Goal: Information Seeking & Learning: Learn about a topic

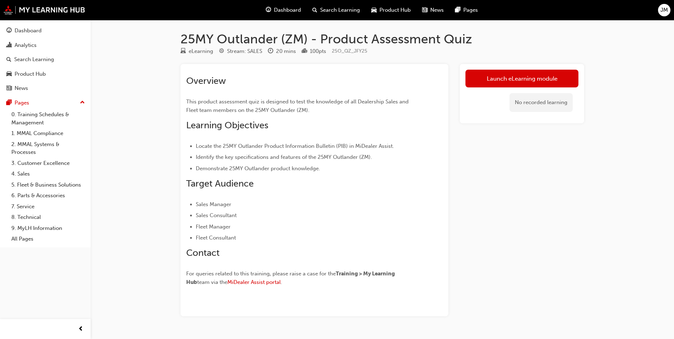
click at [484, 170] on div "Launch eLearning module No recorded learning" at bounding box center [522, 190] width 124 height 252
click at [550, 85] on link "Launch eLearning module" at bounding box center [522, 79] width 113 height 18
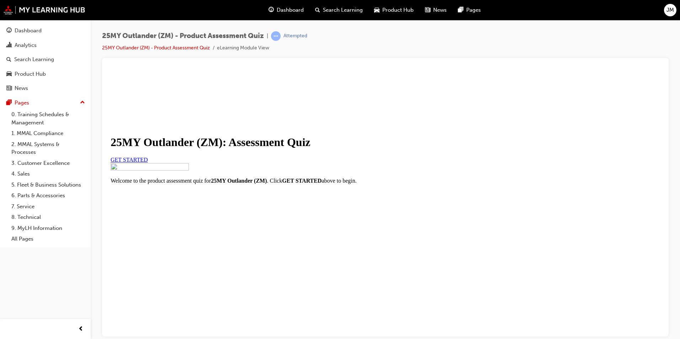
scroll to position [68, 0]
click at [148, 156] on link "GET STARTED" at bounding box center [129, 159] width 37 height 6
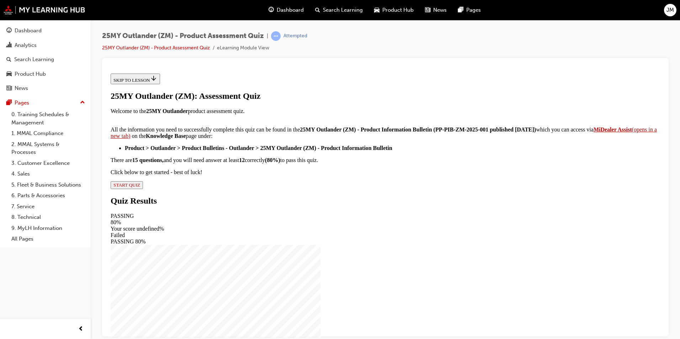
scroll to position [103, 0]
click at [140, 187] on span "START QUIZ" at bounding box center [126, 184] width 27 height 5
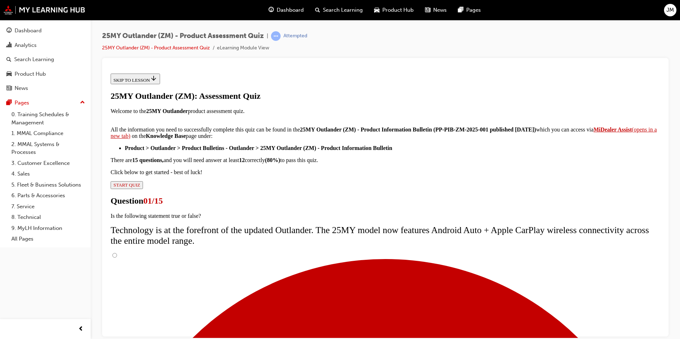
scroll to position [48, 0]
click at [117, 253] on input "True" at bounding box center [114, 255] width 5 height 5
radio input "true"
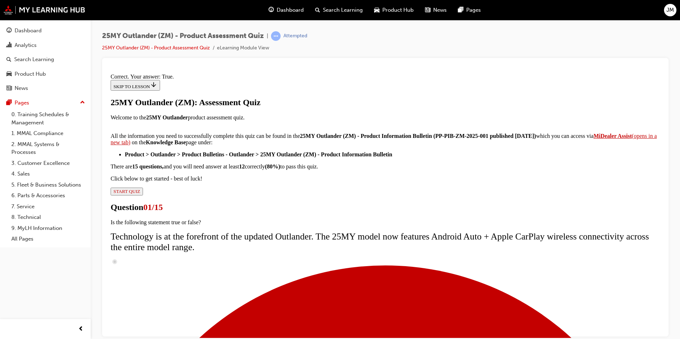
scroll to position [71, 0]
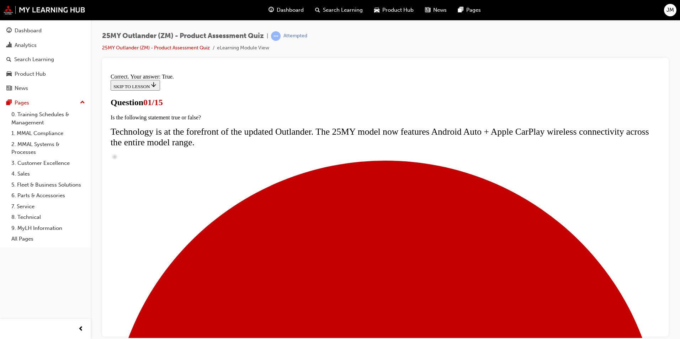
scroll to position [85, 0]
radio input "true"
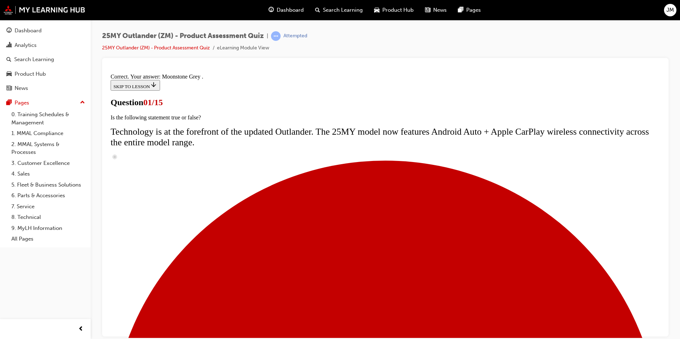
scroll to position [160, 0]
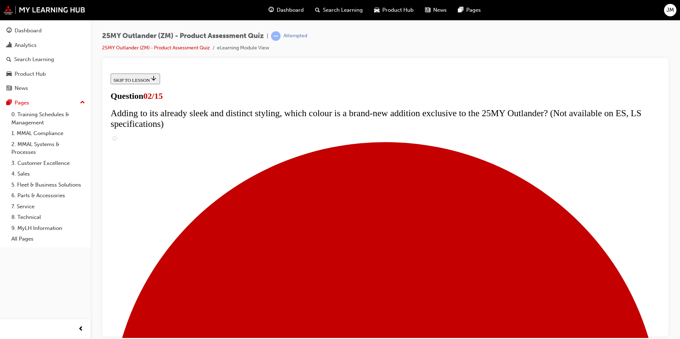
scroll to position [107, 0]
checkbox input "true"
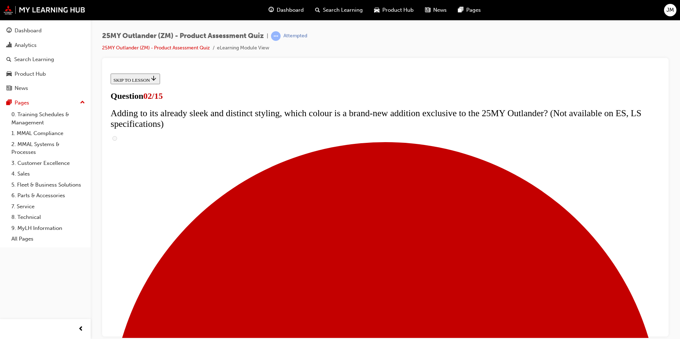
checkbox input "true"
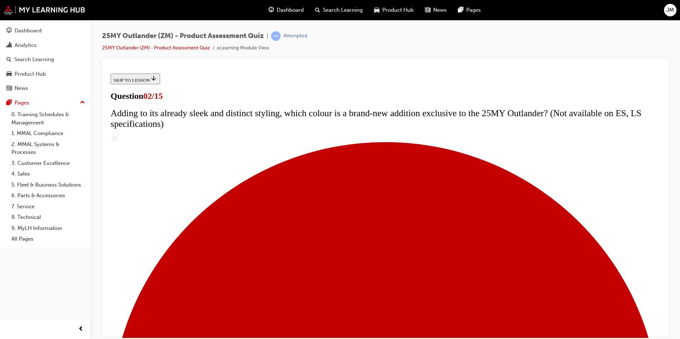
checkbox input "true"
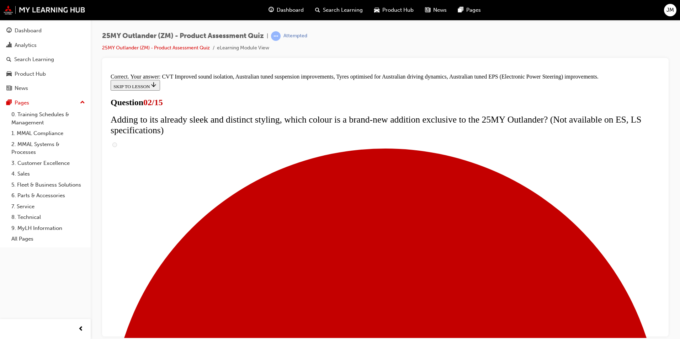
scroll to position [184, 0]
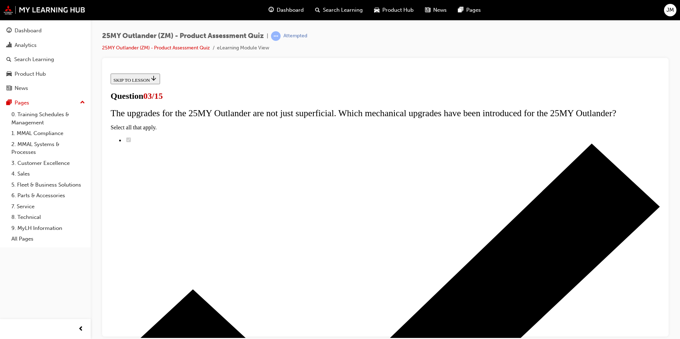
scroll to position [71, 0]
radio input "true"
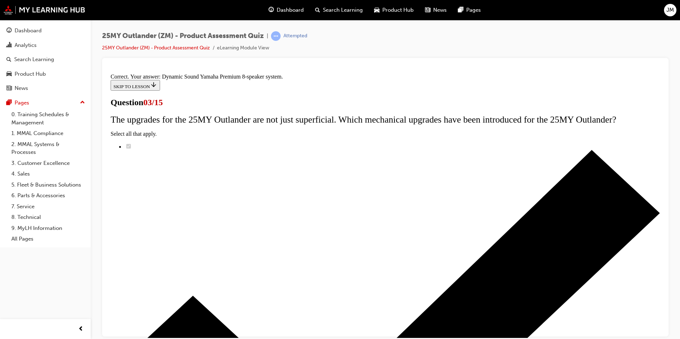
scroll to position [103, 0]
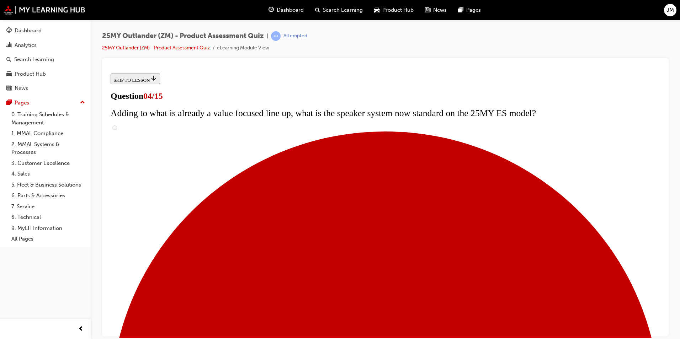
scroll to position [71, 0]
checkbox input "true"
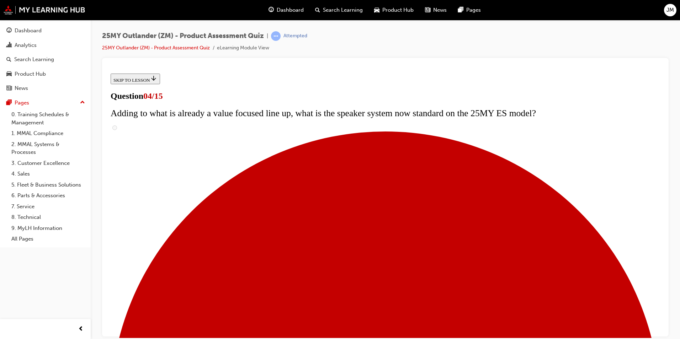
checkbox input "true"
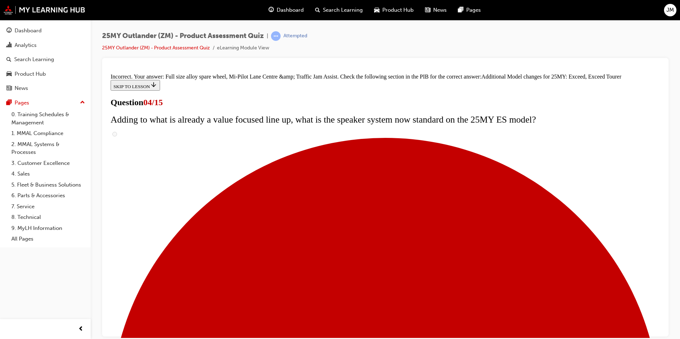
scroll to position [257, 0]
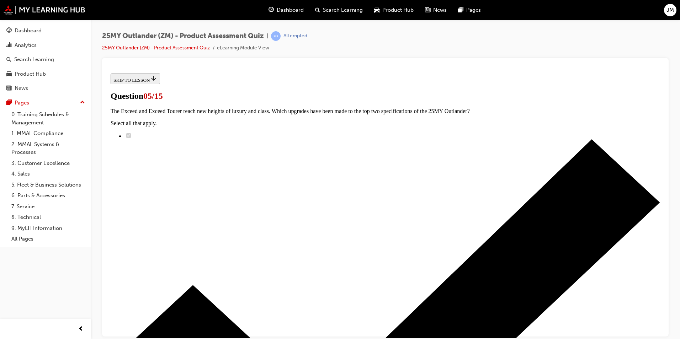
scroll to position [138, 0]
radio input "true"
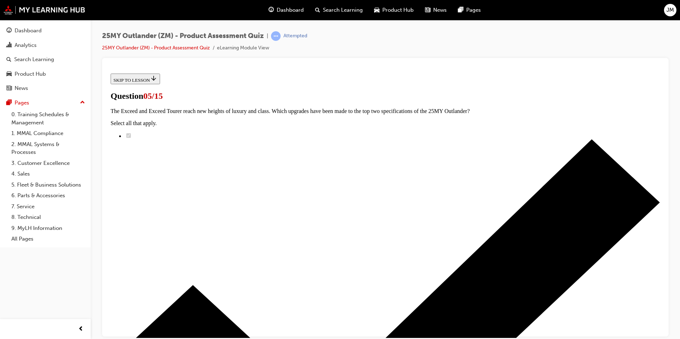
radio input "true"
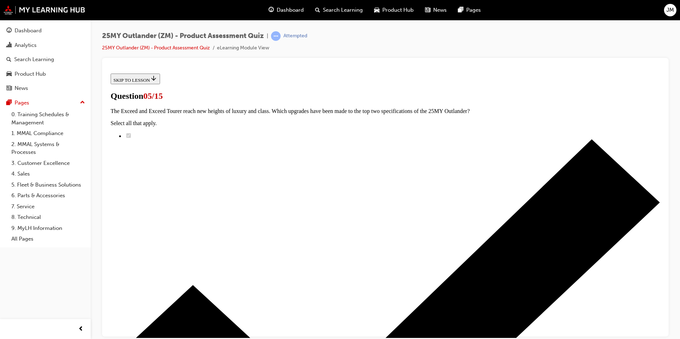
scroll to position [36, 0]
radio input "true"
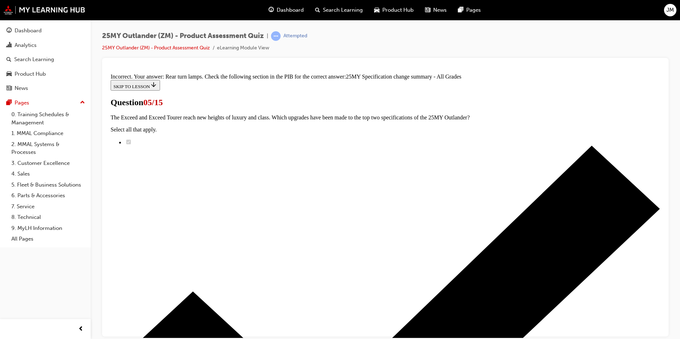
scroll to position [204, 0]
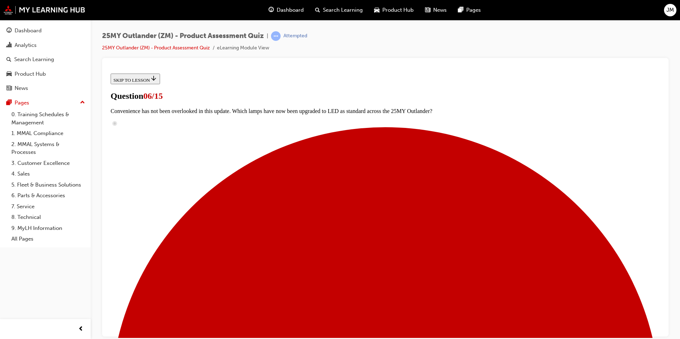
scroll to position [205, 0]
radio input "true"
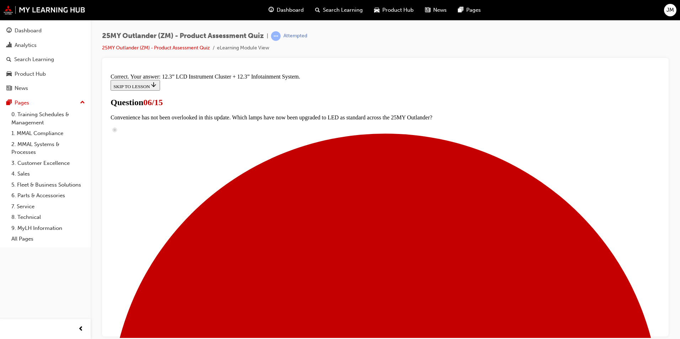
scroll to position [227, 0]
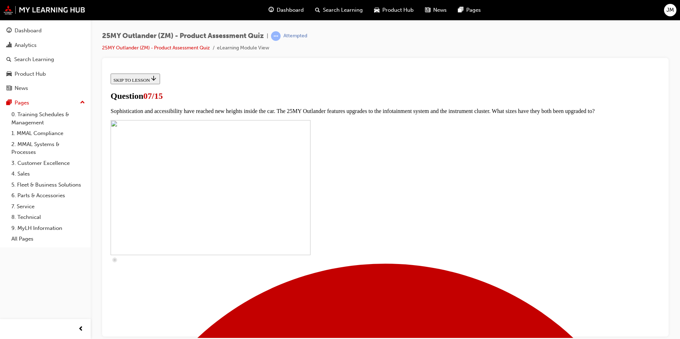
scroll to position [251, 0]
checkbox input "true"
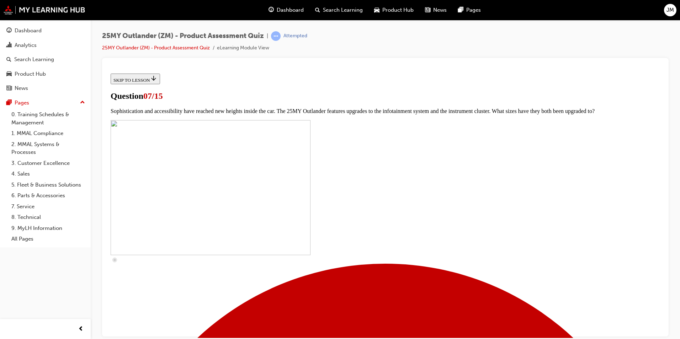
checkbox input "true"
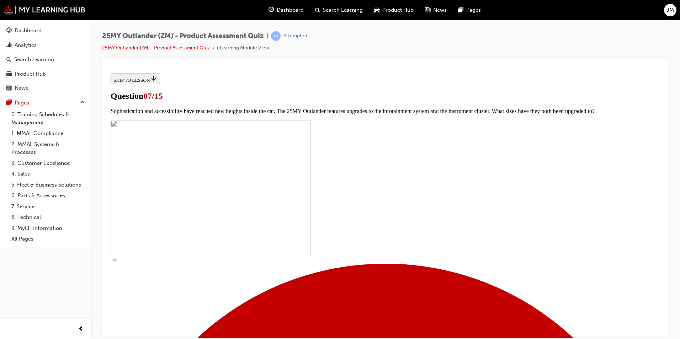
checkbox input "true"
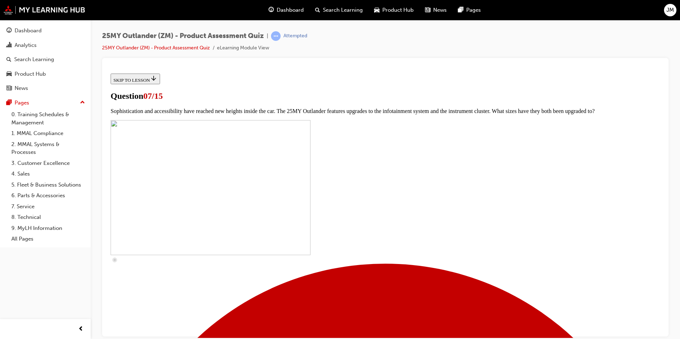
checkbox input "true"
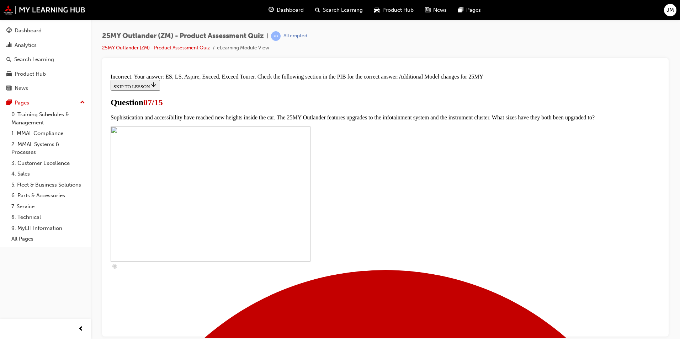
scroll to position [352, 0]
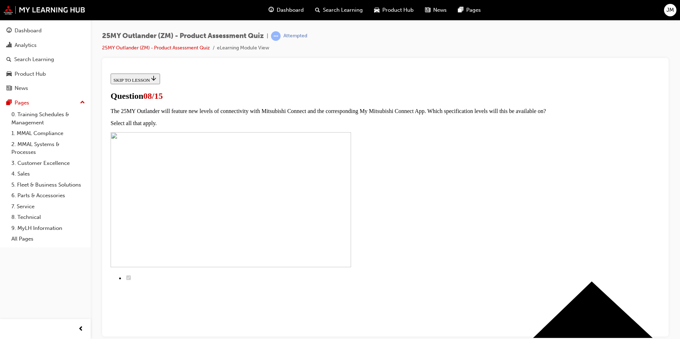
scroll to position [71, 0]
radio input "true"
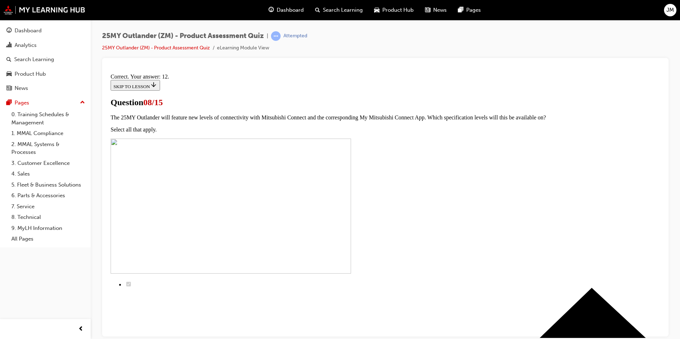
scroll to position [103, 0]
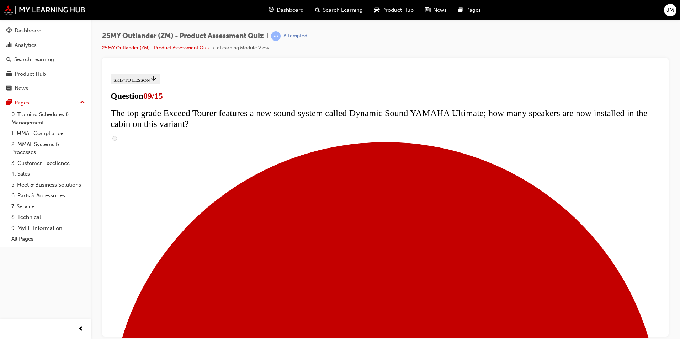
scroll to position [178, 0]
radio input "true"
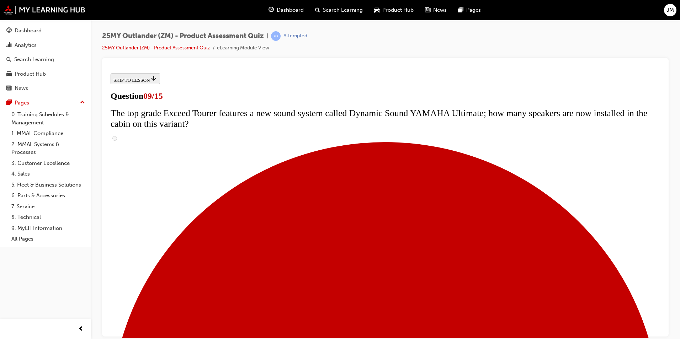
radio input "true"
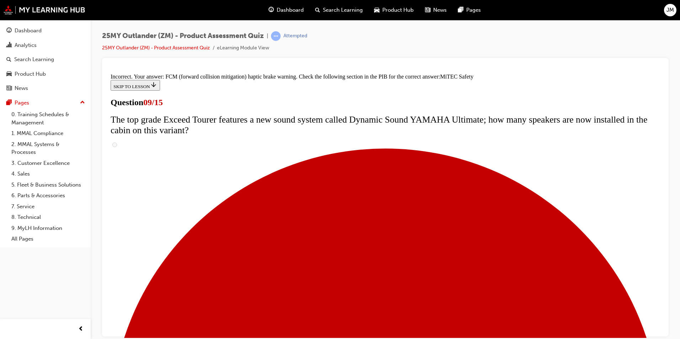
scroll to position [401, 0]
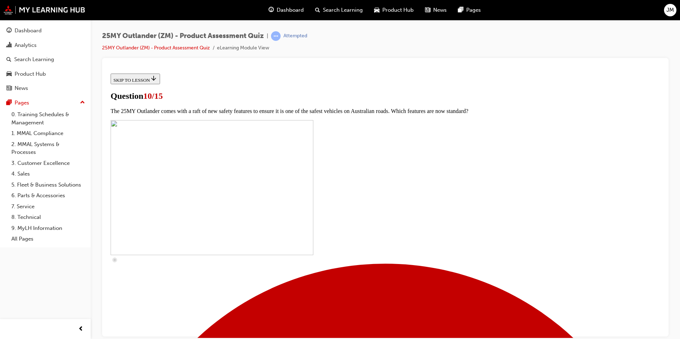
scroll to position [213, 0]
checkbox input "true"
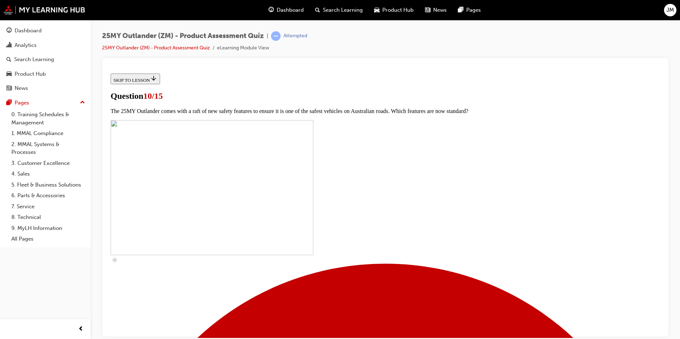
checkbox input "true"
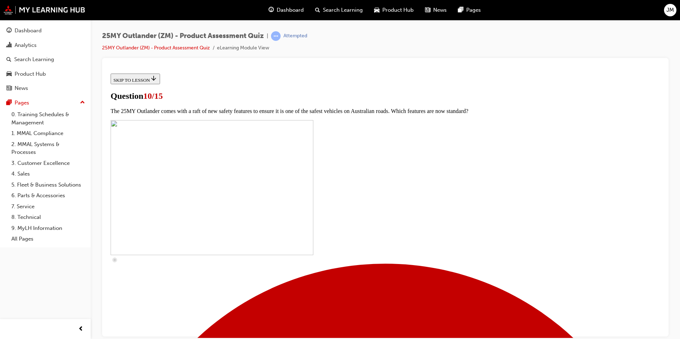
checkbox input "true"
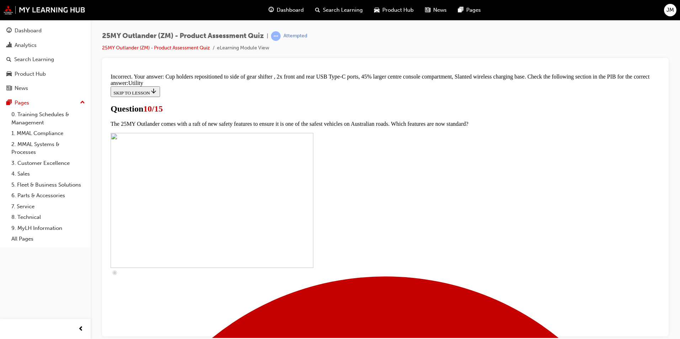
scroll to position [335, 0]
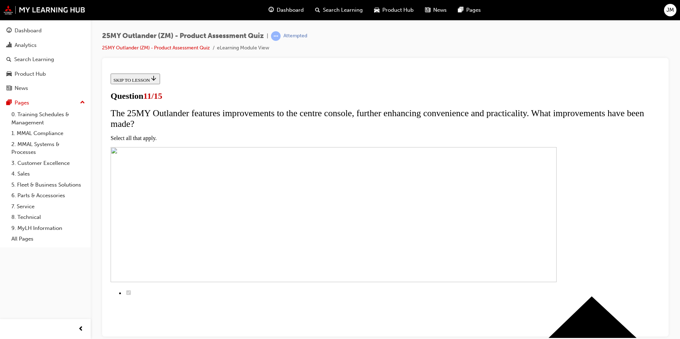
scroll to position [107, 0]
checkbox input "true"
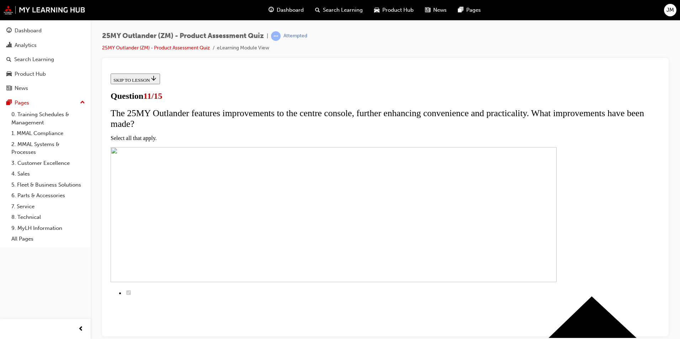
checkbox input "true"
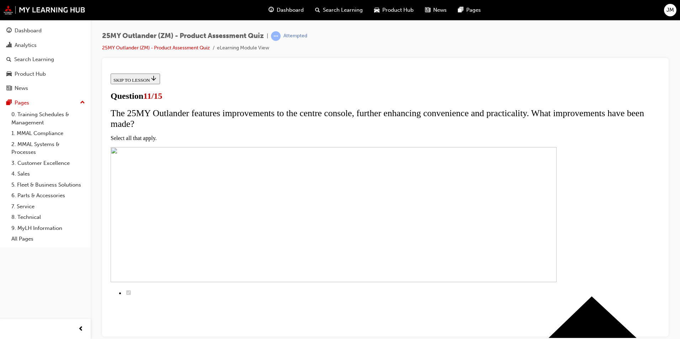
checkbox input "true"
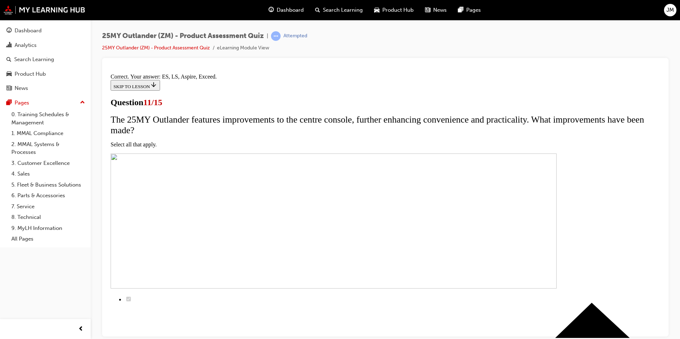
scroll to position [156, 0]
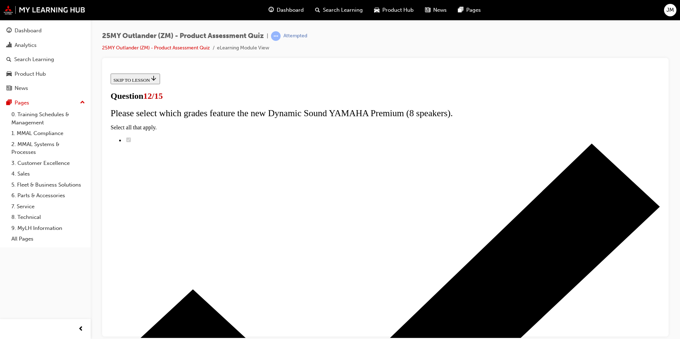
radio input "true"
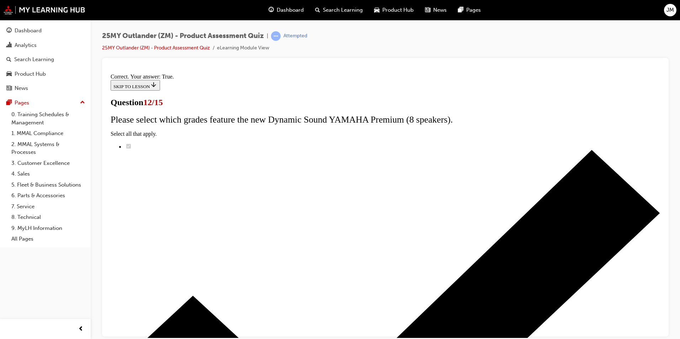
scroll to position [71, 0]
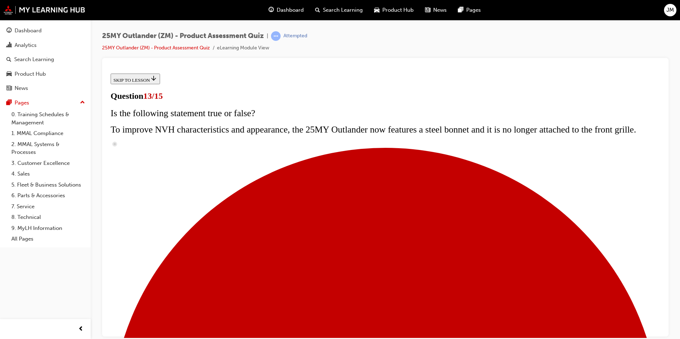
scroll to position [79, 0]
radio input "true"
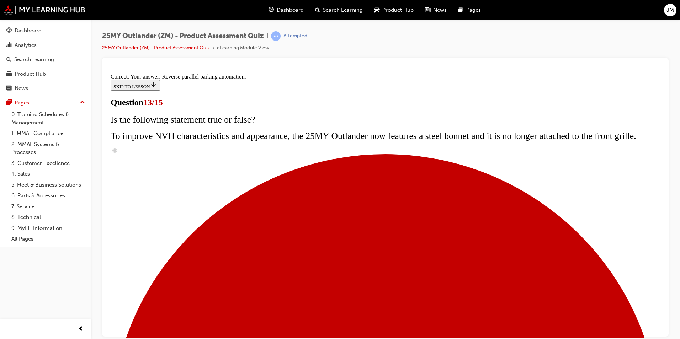
scroll to position [172, 0]
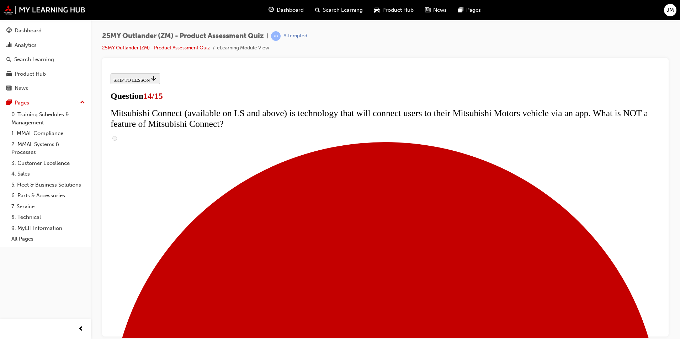
scroll to position [213, 0]
radio input "true"
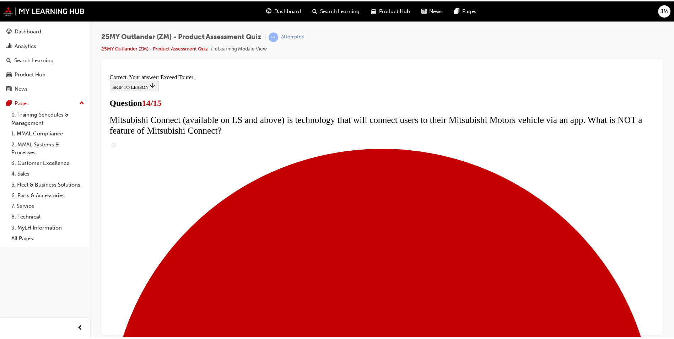
scroll to position [284, 0]
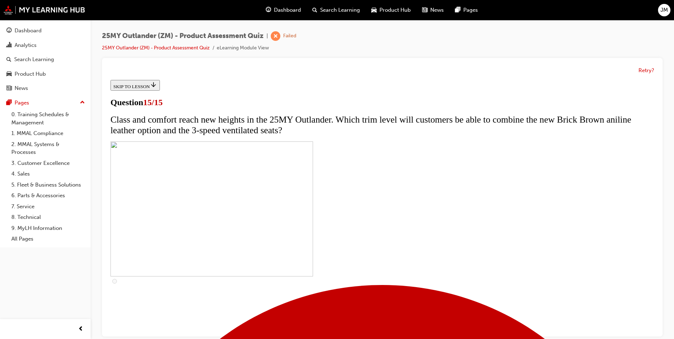
scroll to position [104, 0]
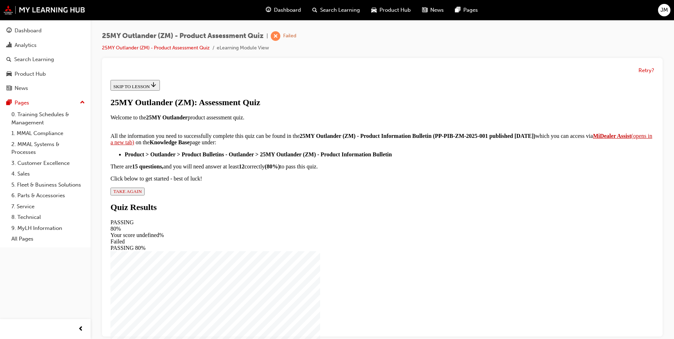
scroll to position [103, 0]
click at [142, 194] on span "TAKE AGAIN" at bounding box center [127, 191] width 28 height 5
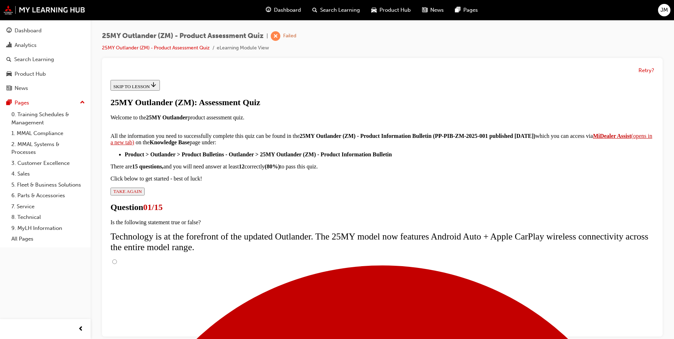
scroll to position [48, 0]
click at [117, 259] on input "True" at bounding box center [114, 261] width 5 height 5
radio input "true"
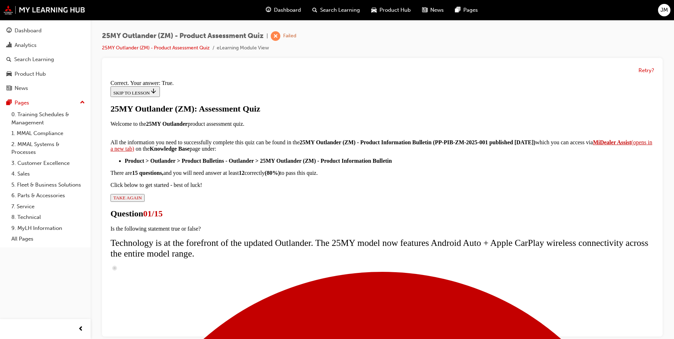
scroll to position [5, 0]
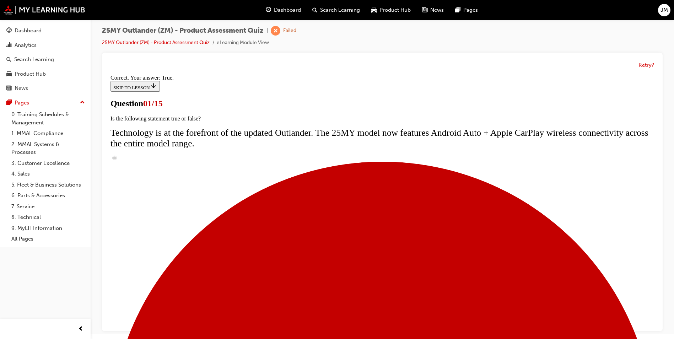
scroll to position [50, 0]
radio input "true"
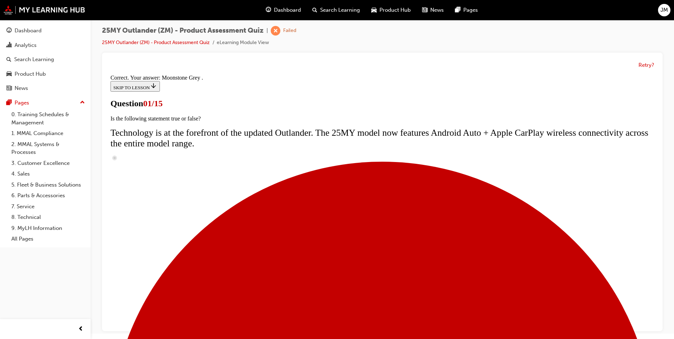
scroll to position [160, 0]
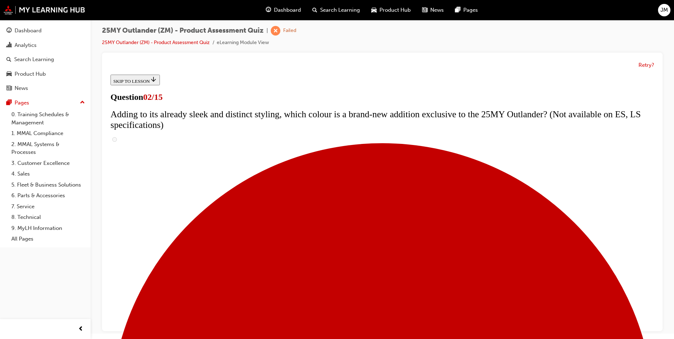
scroll to position [36, 0]
checkbox input "true"
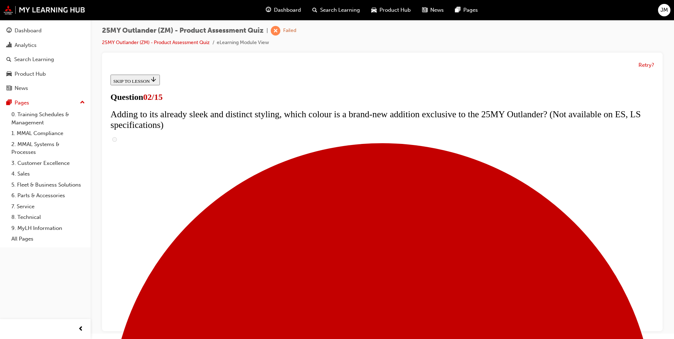
checkbox input "true"
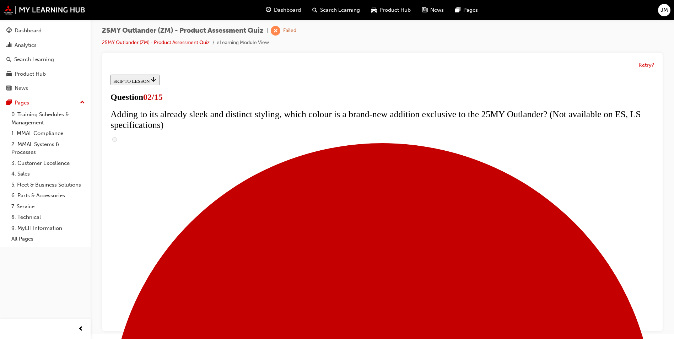
checkbox input "true"
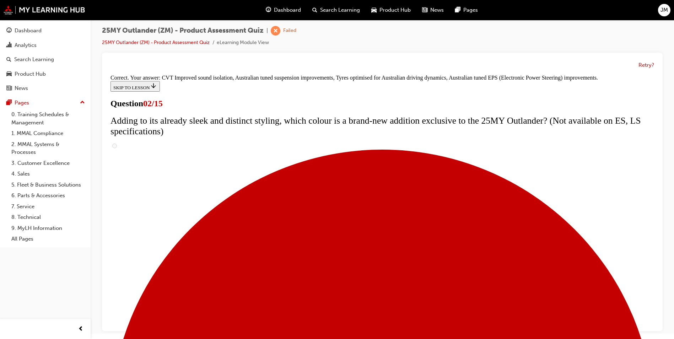
scroll to position [184, 0]
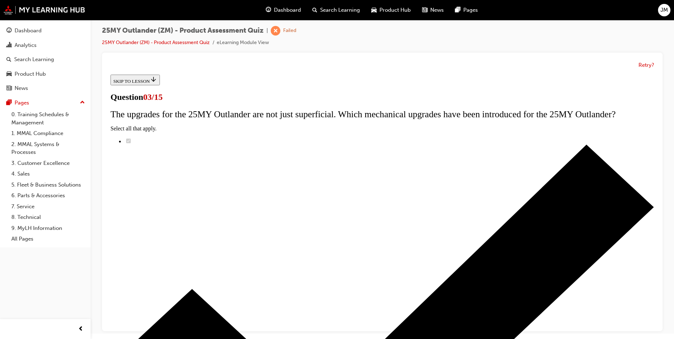
scroll to position [71, 0]
radio input "true"
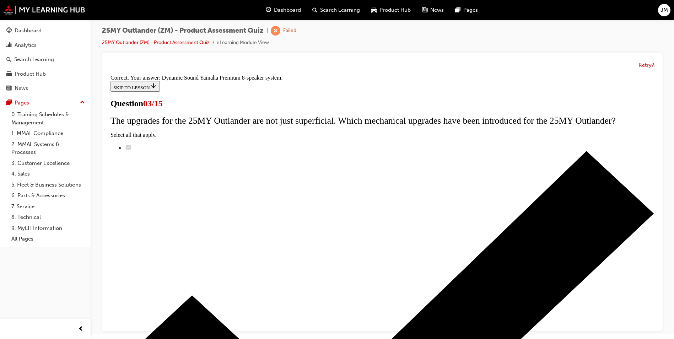
scroll to position [103, 0]
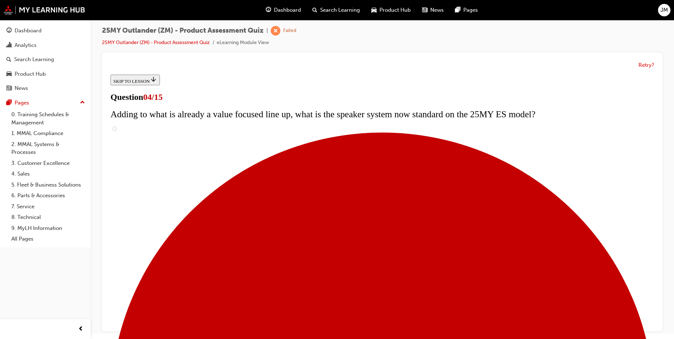
scroll to position [0, 0]
checkbox input "true"
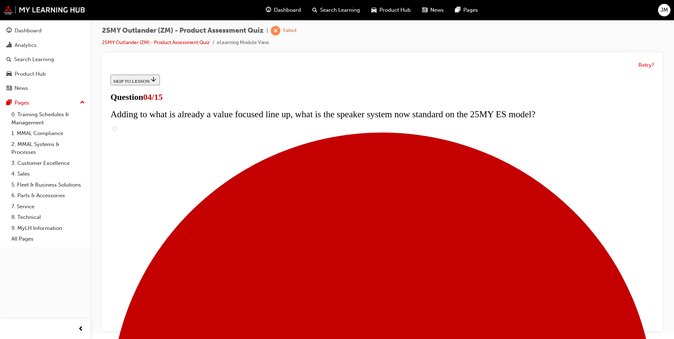
checkbox input "true"
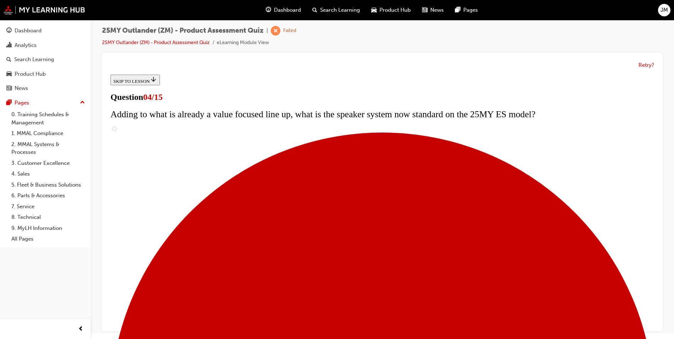
checkbox input "true"
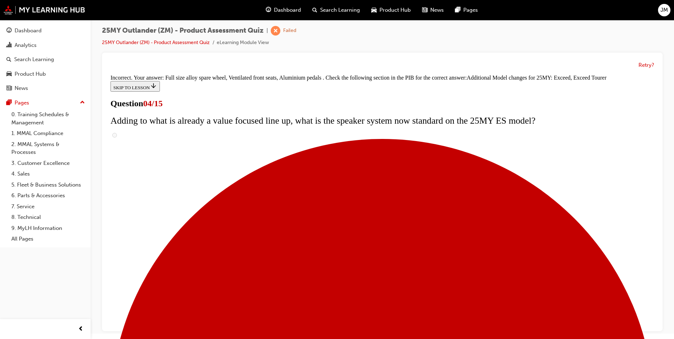
scroll to position [257, 0]
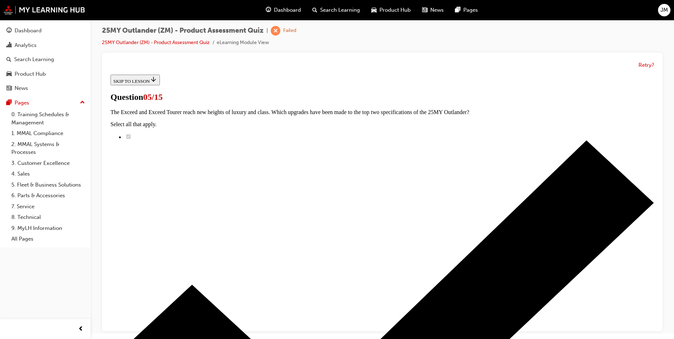
scroll to position [107, 0]
drag, startPoint x: 270, startPoint y: 169, endPoint x: 333, endPoint y: 256, distance: 107.4
radio input "true"
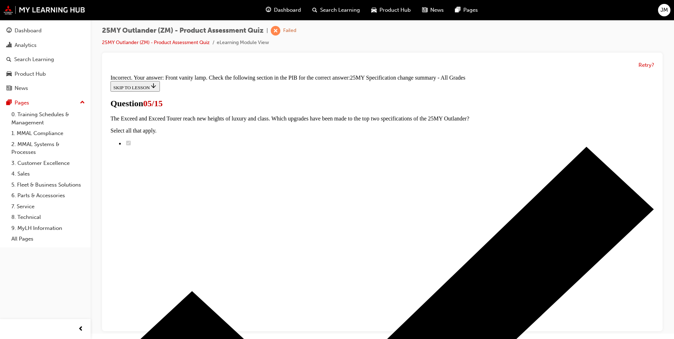
scroll to position [204, 0]
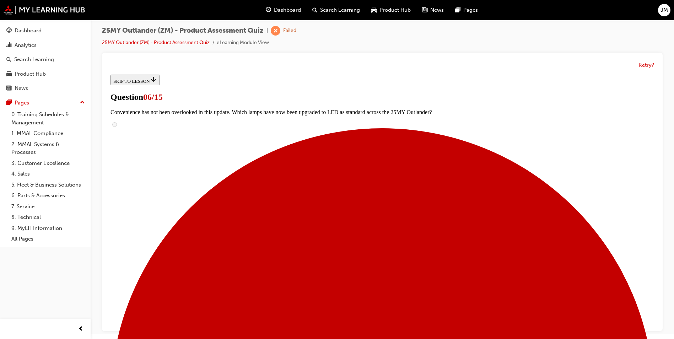
scroll to position [142, 0]
radio input "true"
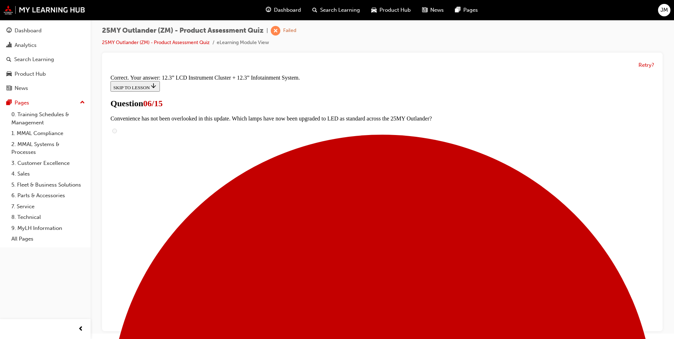
scroll to position [227, 0]
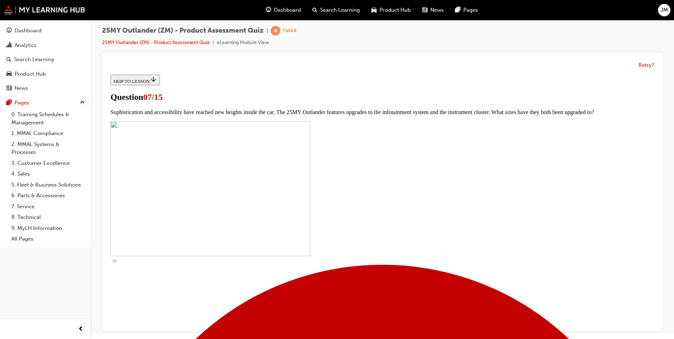
scroll to position [178, 0]
checkbox input "true"
drag, startPoint x: 268, startPoint y: 273, endPoint x: 278, endPoint y: 269, distance: 10.7
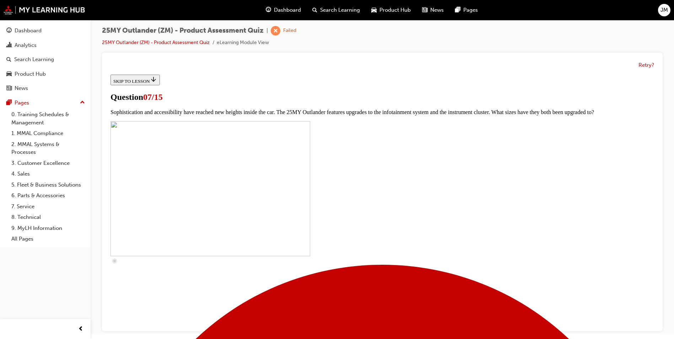
checkbox input "true"
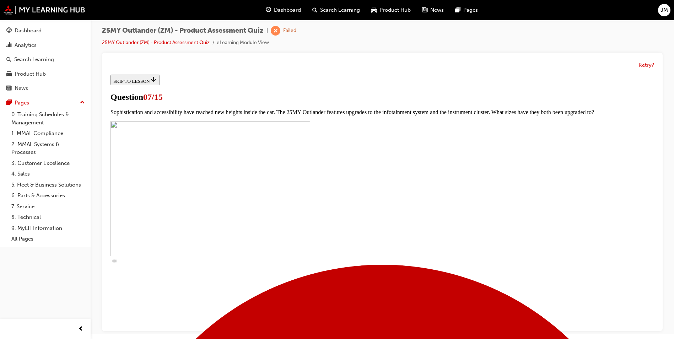
checkbox input "true"
drag, startPoint x: 269, startPoint y: 261, endPoint x: 328, endPoint y: 310, distance: 76.2
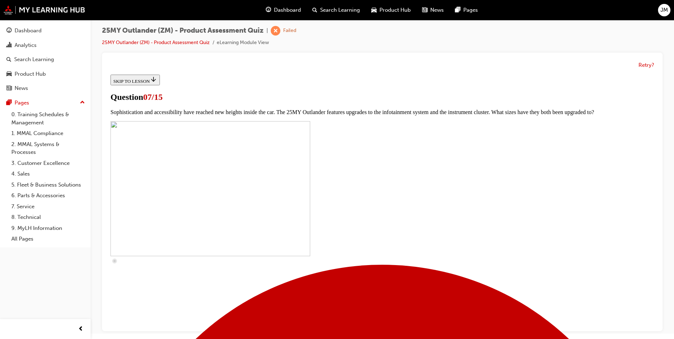
checkbox input "true"
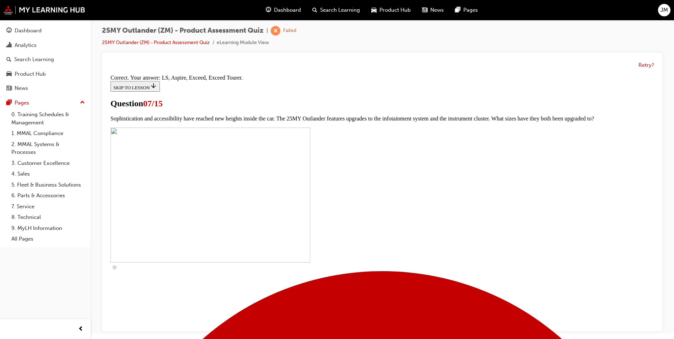
scroll to position [308, 0]
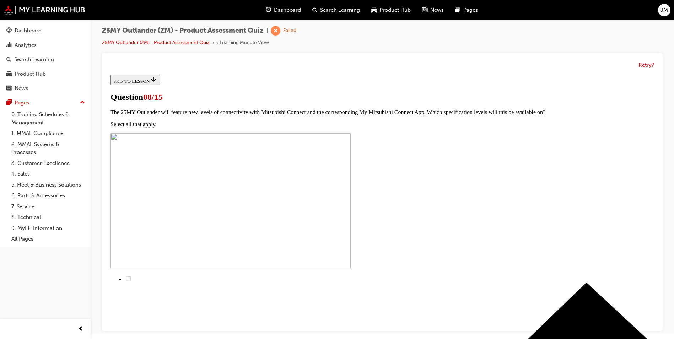
scroll to position [71, 0]
radio input "true"
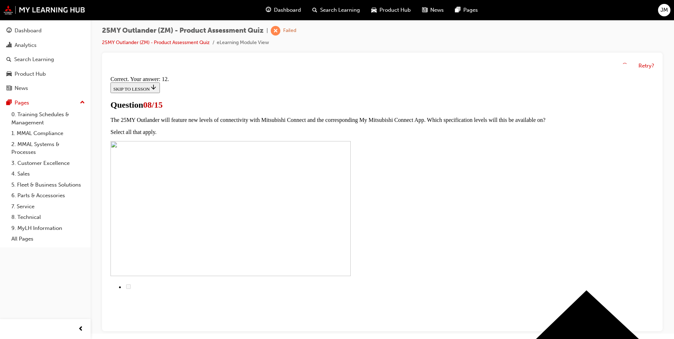
scroll to position [103, 0]
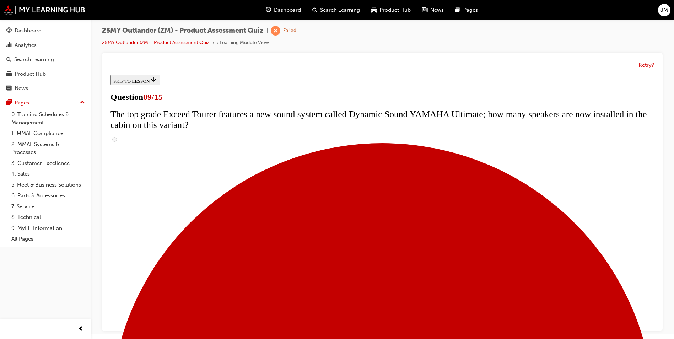
scroll to position [249, 0]
radio input "true"
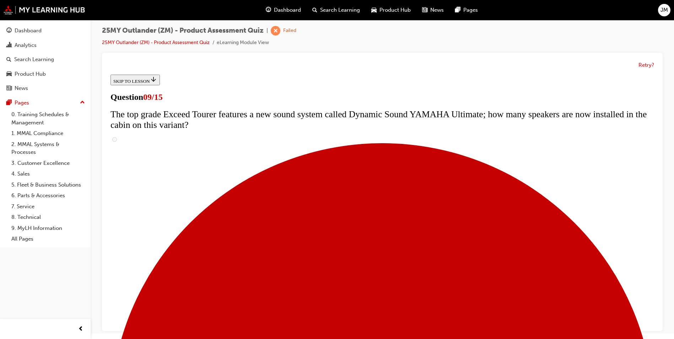
radio input "true"
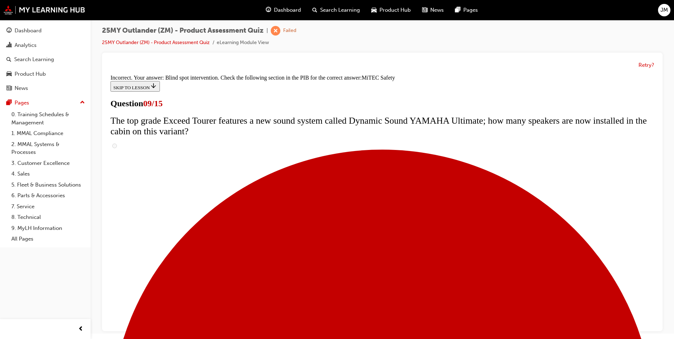
scroll to position [401, 0]
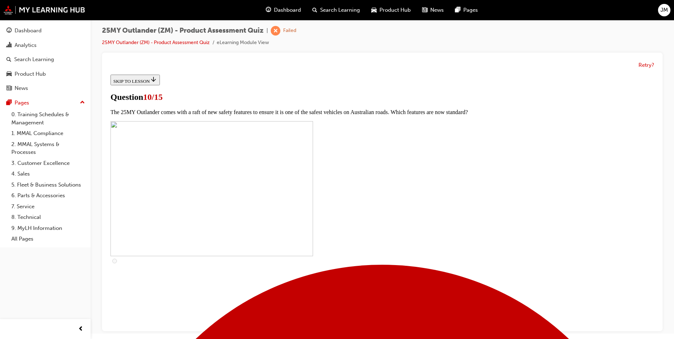
scroll to position [142, 0]
checkbox input "true"
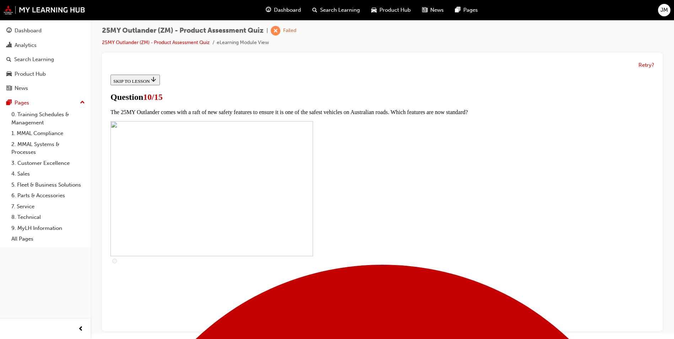
checkbox input "true"
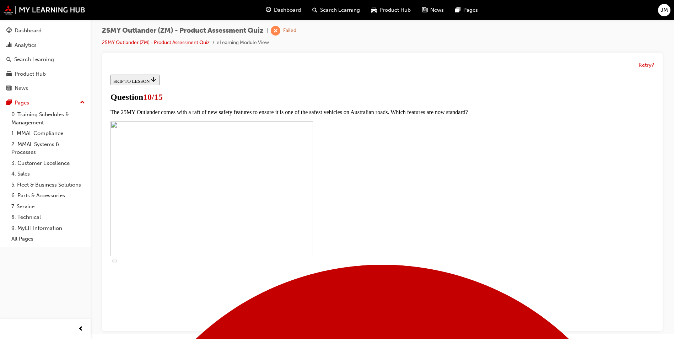
scroll to position [249, 0]
checkbox input "true"
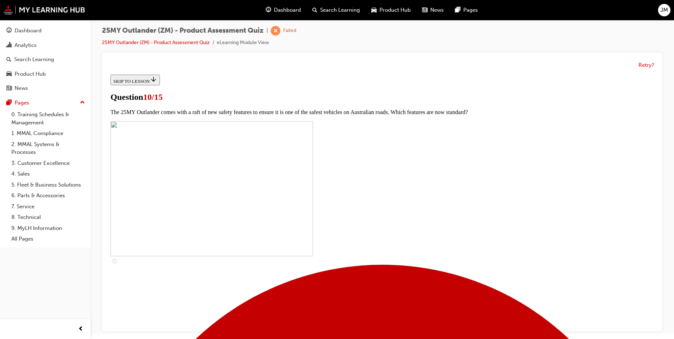
checkbox input "true"
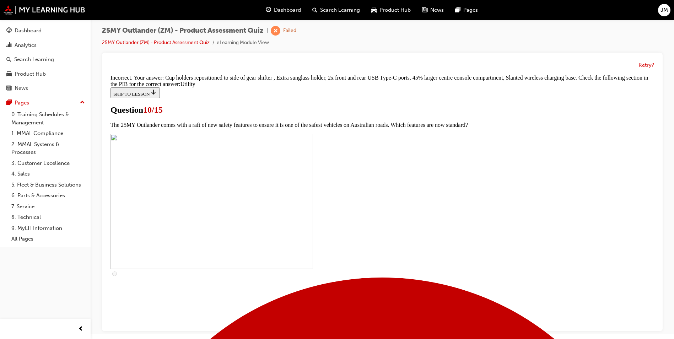
scroll to position [335, 0]
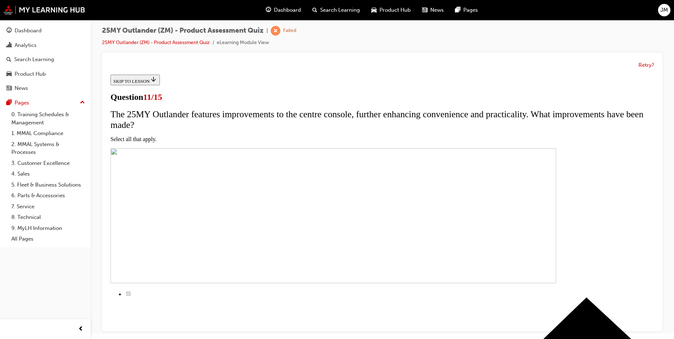
scroll to position [71, 0]
checkbox input "true"
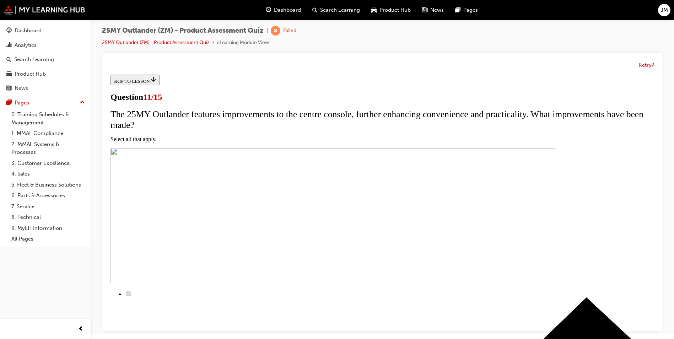
checkbox input "true"
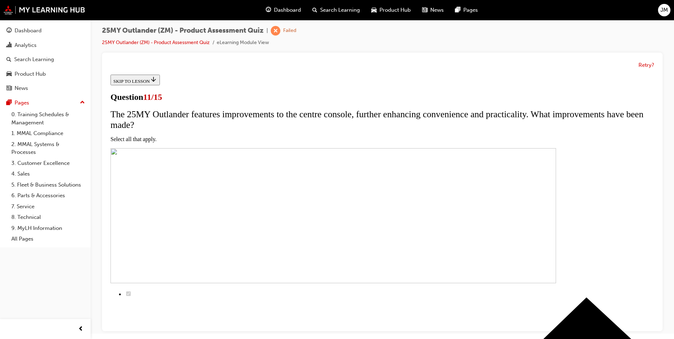
checkbox input "true"
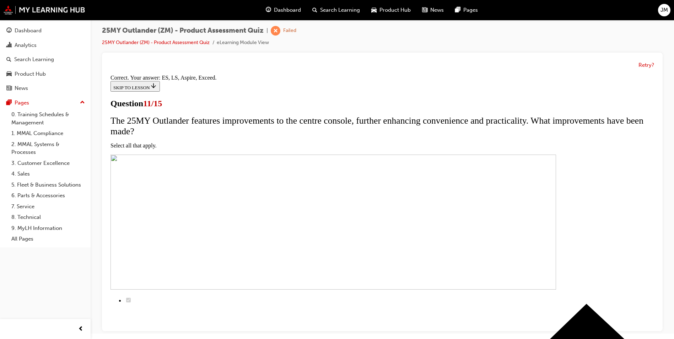
scroll to position [156, 0]
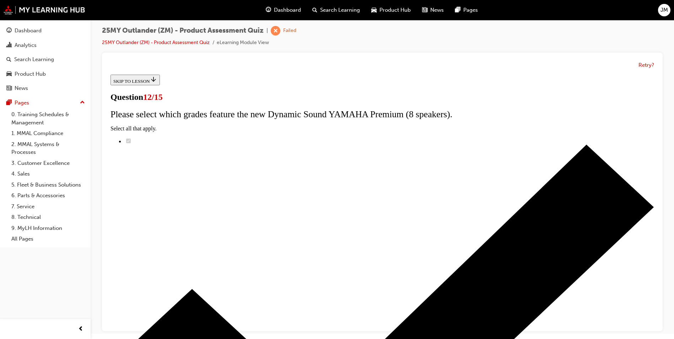
radio input "true"
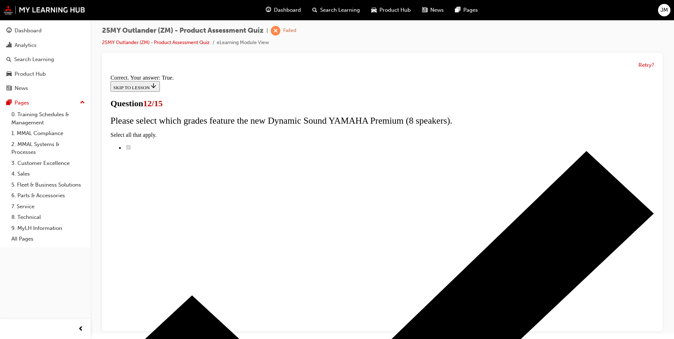
scroll to position [71, 0]
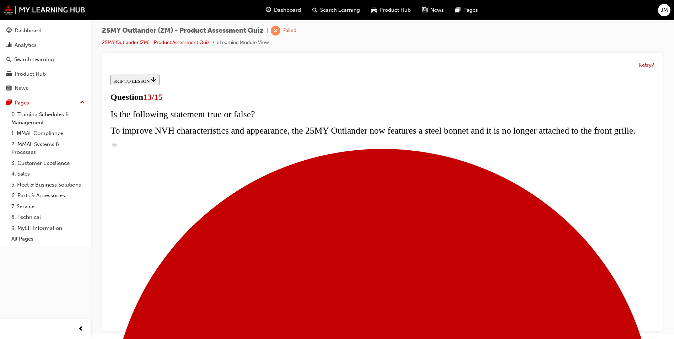
scroll to position [150, 0]
radio input "true"
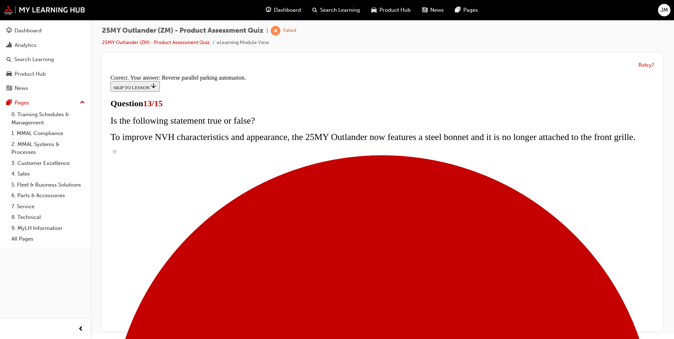
scroll to position [172, 0]
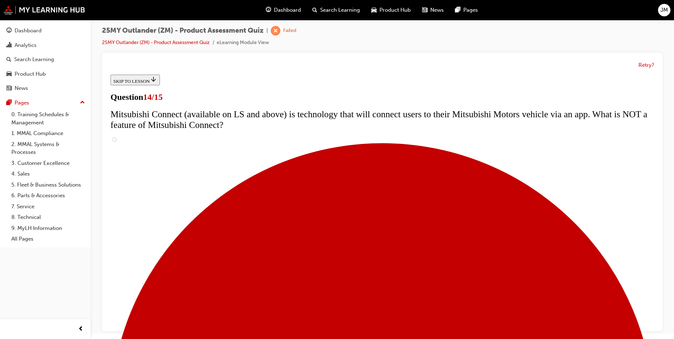
scroll to position [262, 0]
radio input "true"
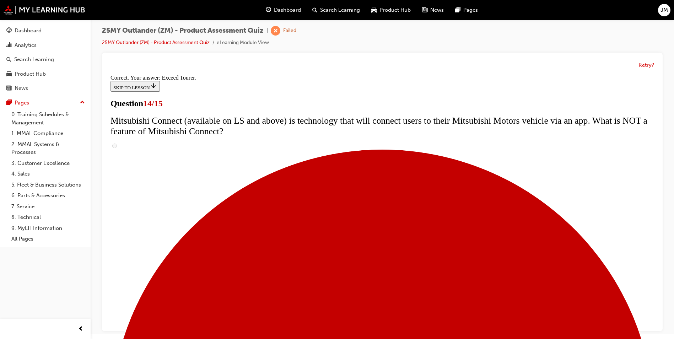
scroll to position [284, 0]
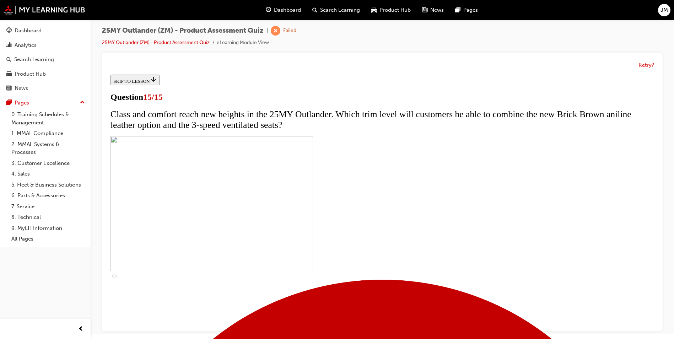
scroll to position [104, 0]
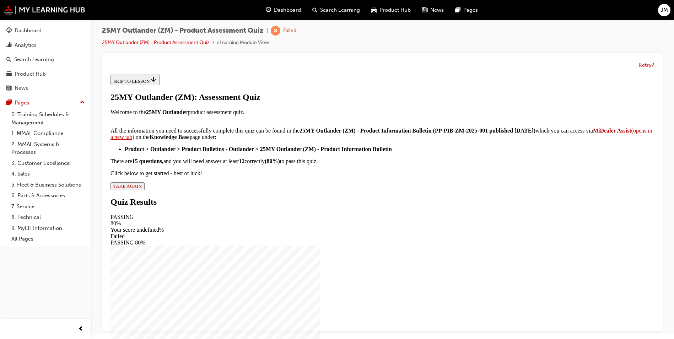
scroll to position [81, 0]
click at [142, 189] on span "TAKE AGAIN" at bounding box center [127, 185] width 28 height 5
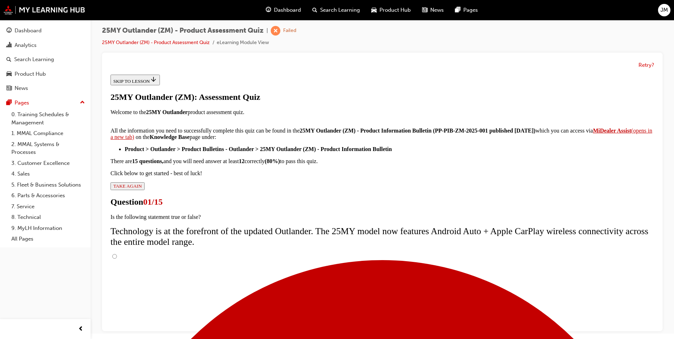
click at [117, 254] on input "True" at bounding box center [114, 256] width 5 height 5
radio input "true"
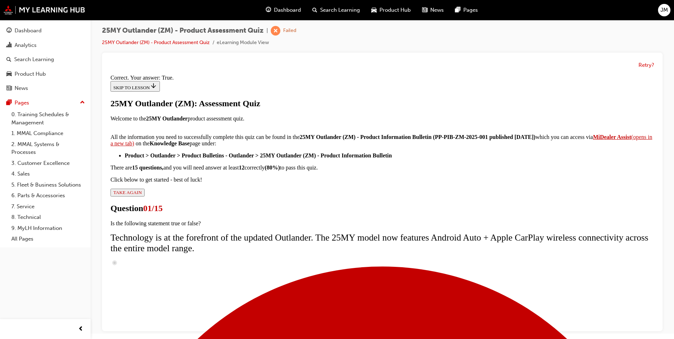
scroll to position [71, 0]
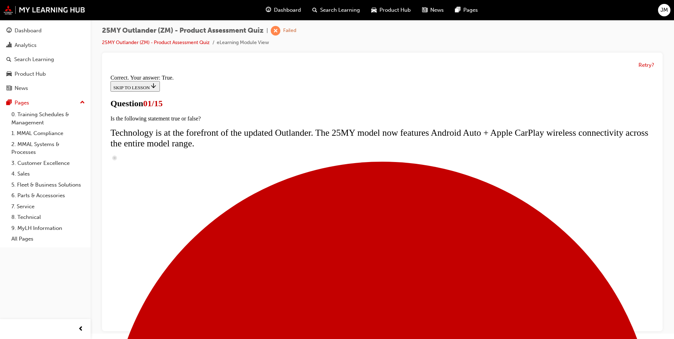
scroll to position [50, 0]
radio input "true"
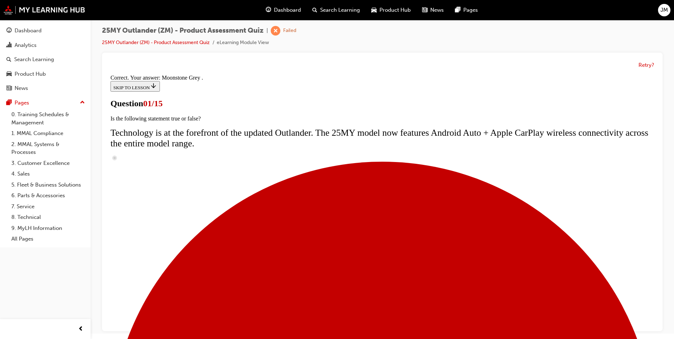
scroll to position [160, 0]
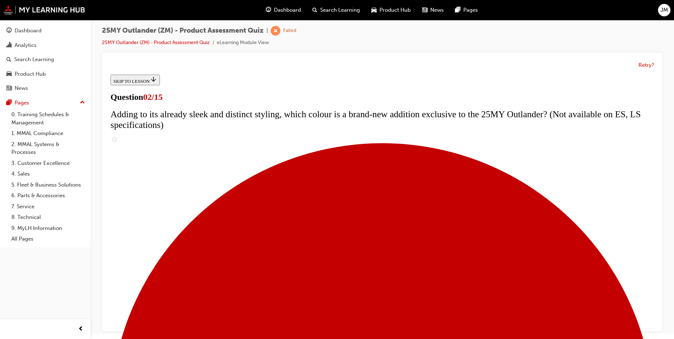
scroll to position [0, 0]
checkbox input "true"
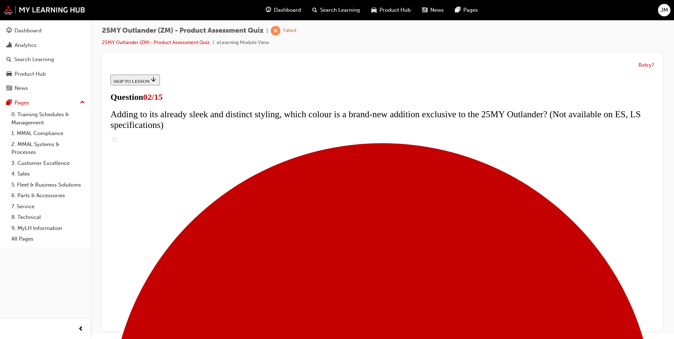
checkbox input "true"
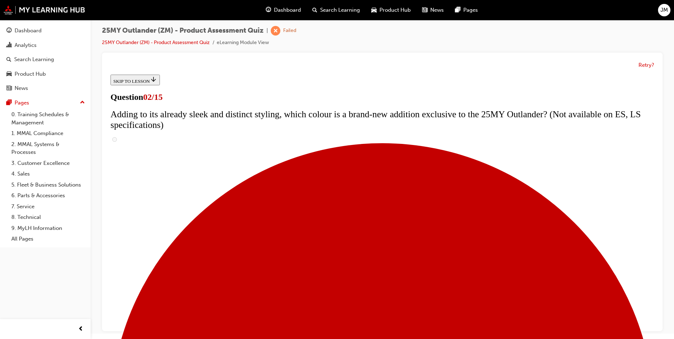
checkbox input "true"
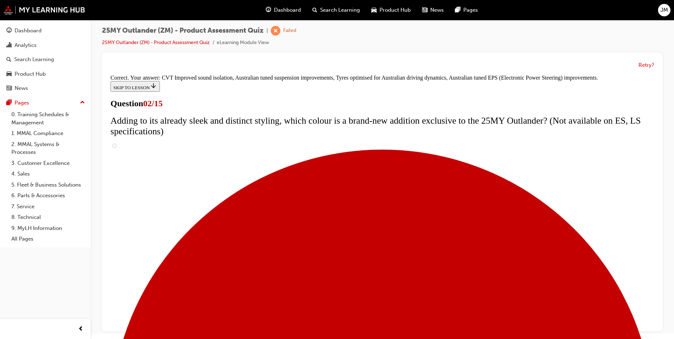
scroll to position [184, 0]
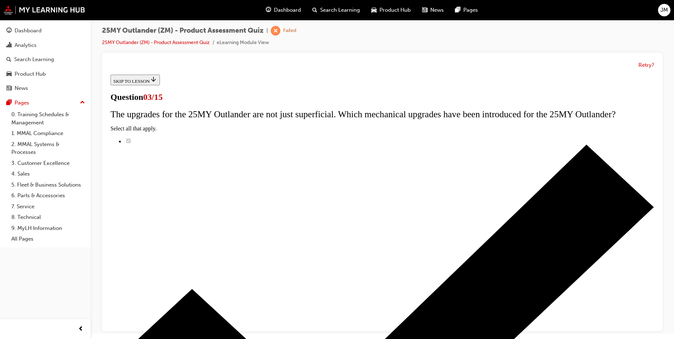
scroll to position [81, 0]
radio input "true"
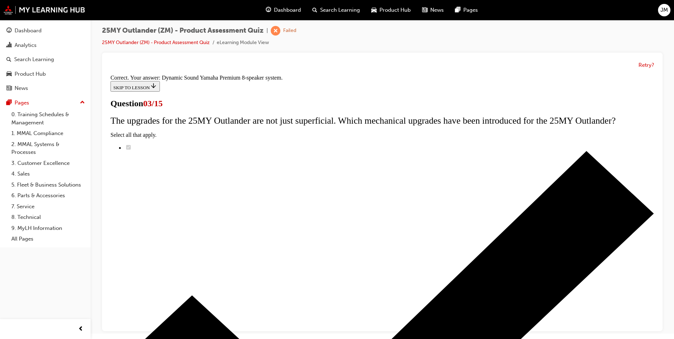
scroll to position [103, 0]
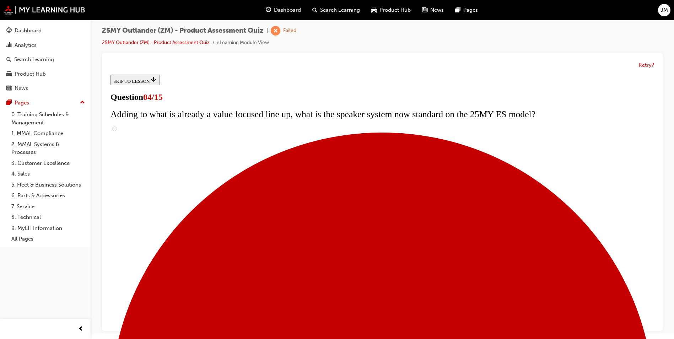
scroll to position [0, 0]
checkbox input "true"
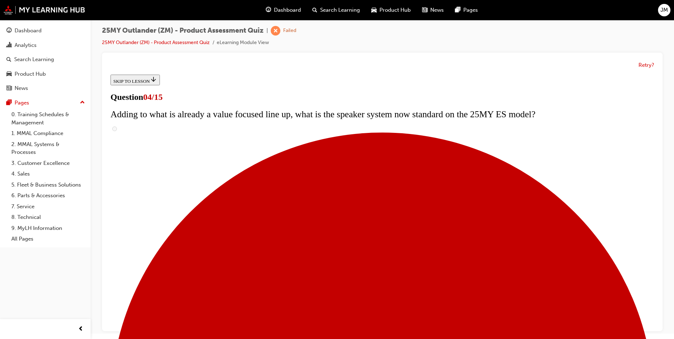
checkbox input "true"
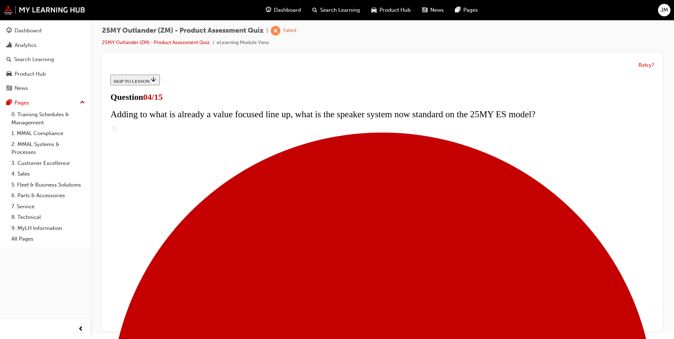
checkbox input "true"
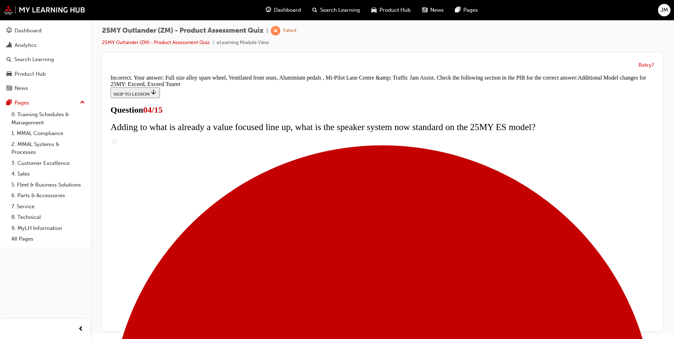
scroll to position [257, 0]
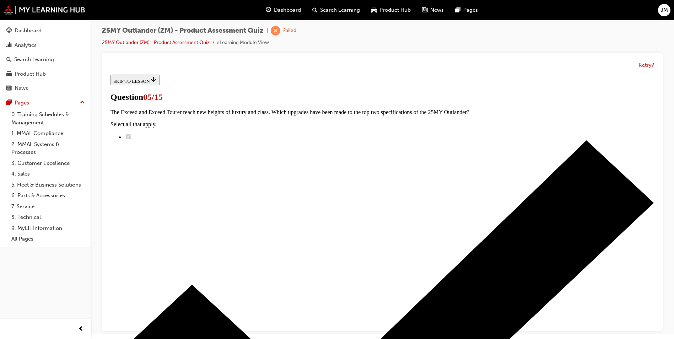
scroll to position [138, 0]
radio input "true"
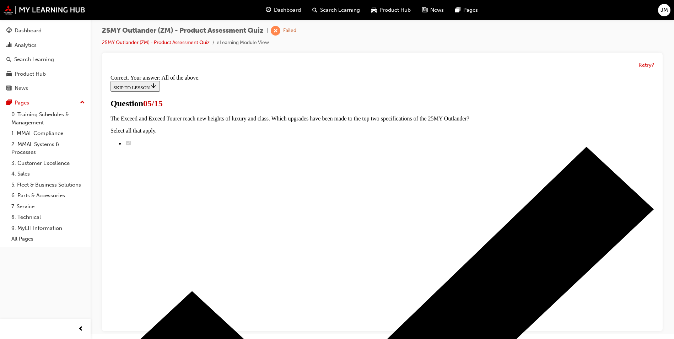
scroll to position [160, 0]
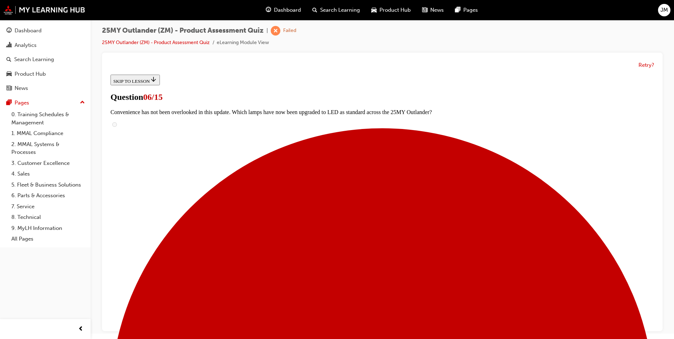
scroll to position [205, 0]
radio input "true"
drag, startPoint x: 377, startPoint y: 272, endPoint x: 383, endPoint y: 271, distance: 6.1
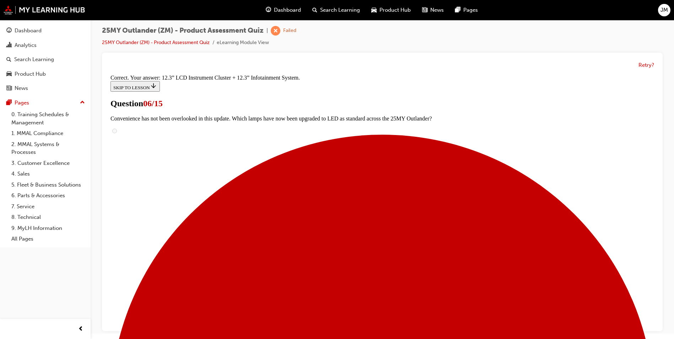
scroll to position [227, 0]
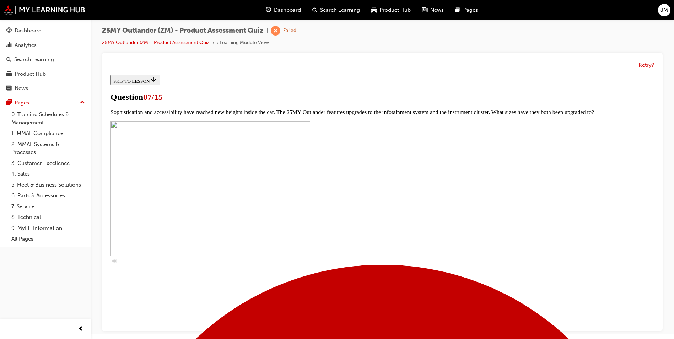
scroll to position [166, 0]
checkbox input "true"
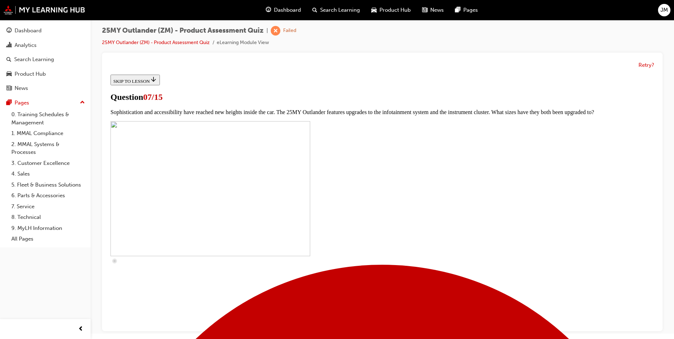
checkbox input "true"
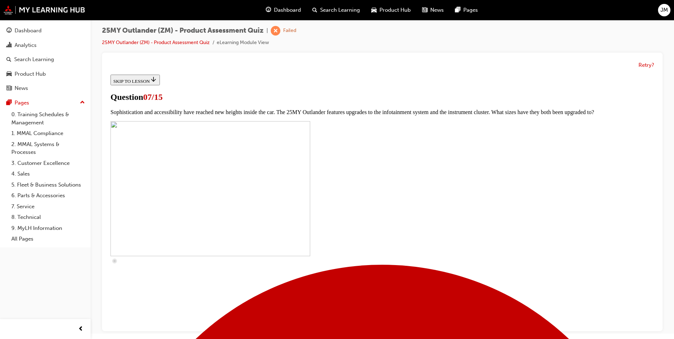
checkbox input "true"
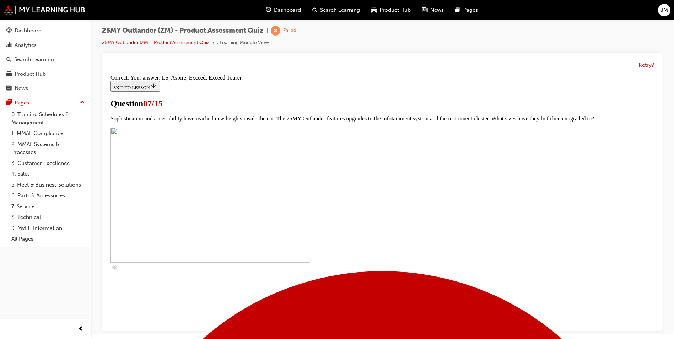
scroll to position [308, 0]
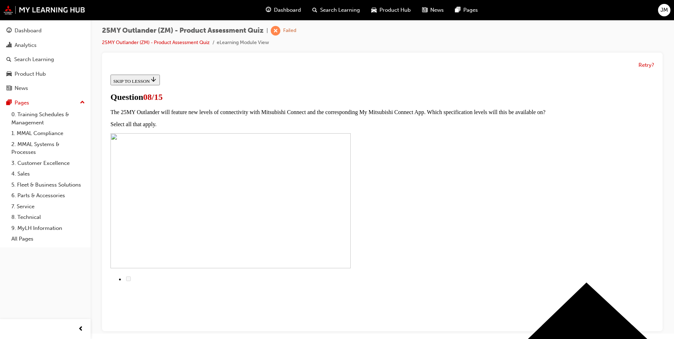
scroll to position [71, 0]
radio input "true"
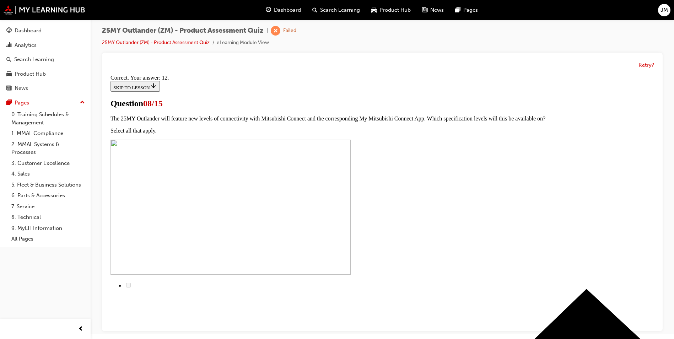
scroll to position [103, 0]
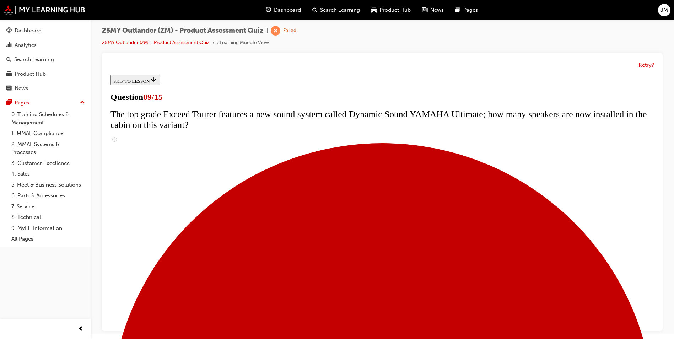
scroll to position [320, 0]
radio input "true"
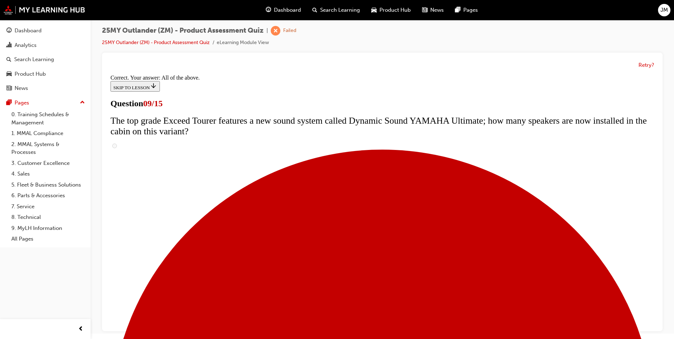
scroll to position [358, 0]
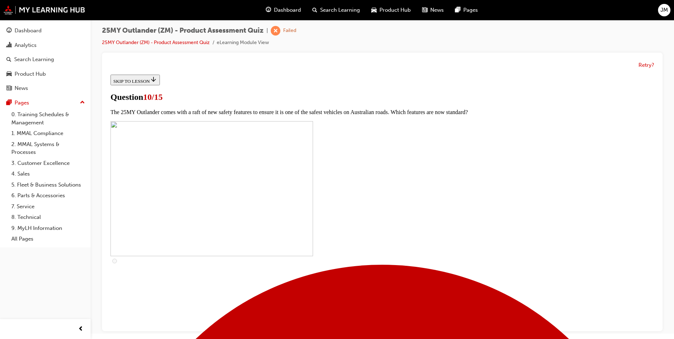
scroll to position [107, 0]
checkbox input "true"
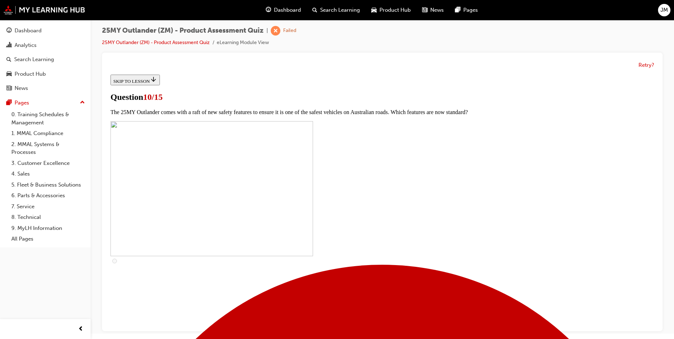
checkbox input "true"
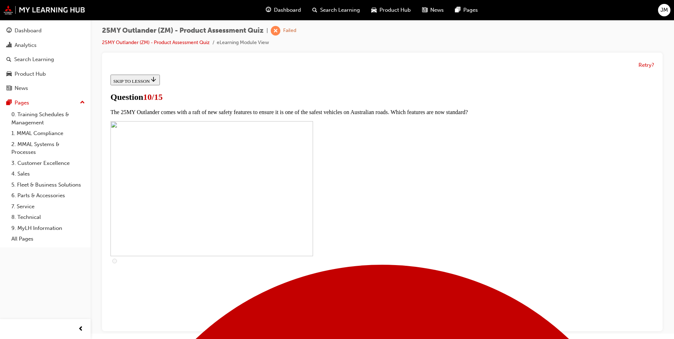
checkbox input "true"
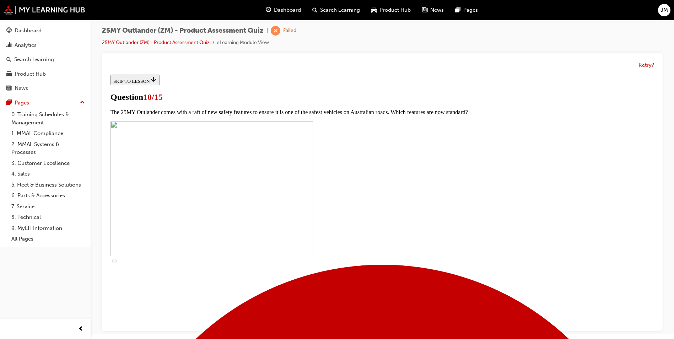
checkbox input "true"
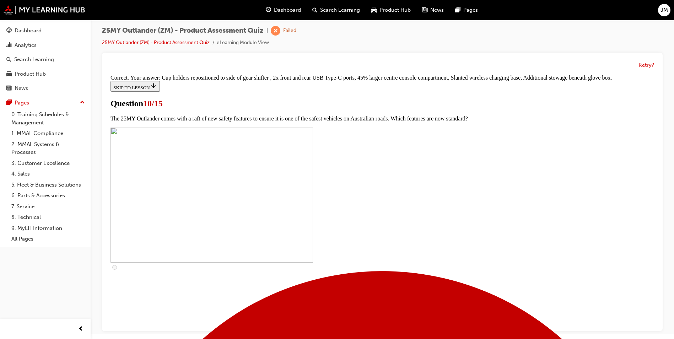
scroll to position [291, 0]
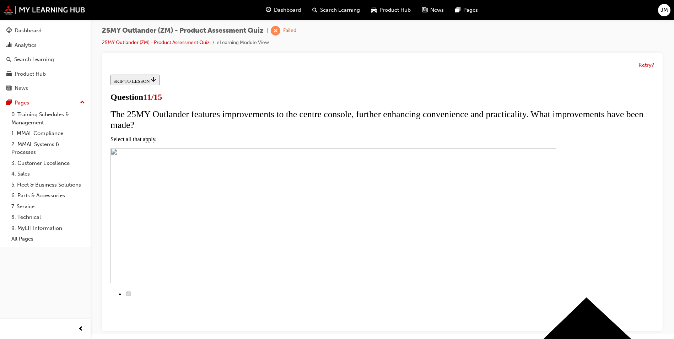
scroll to position [134, 0]
checkbox input "true"
drag, startPoint x: 270, startPoint y: 136, endPoint x: 270, endPoint y: 140, distance: 3.9
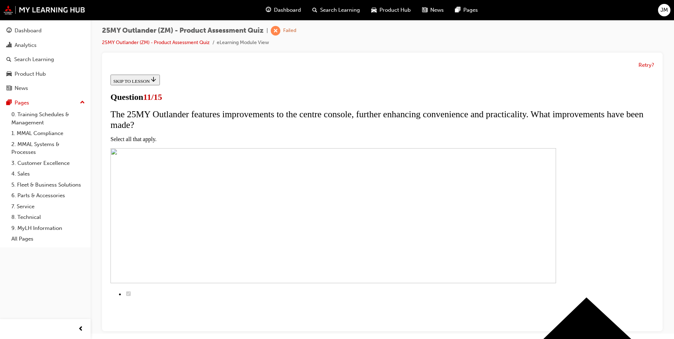
checkbox input "true"
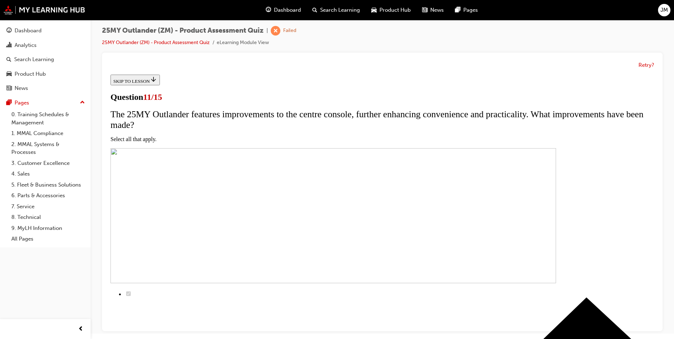
checkbox input "true"
drag, startPoint x: 271, startPoint y: 193, endPoint x: 285, endPoint y: 213, distance: 24.4
checkbox input "true"
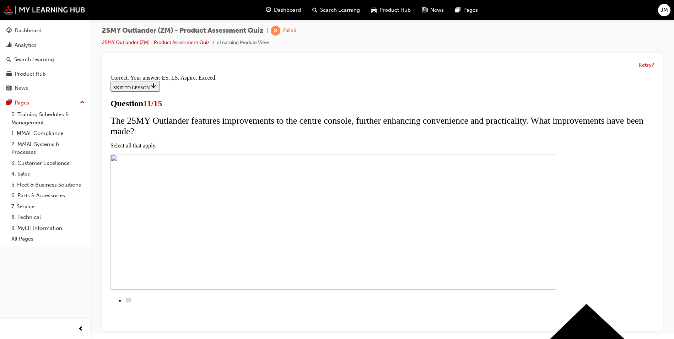
scroll to position [156, 0]
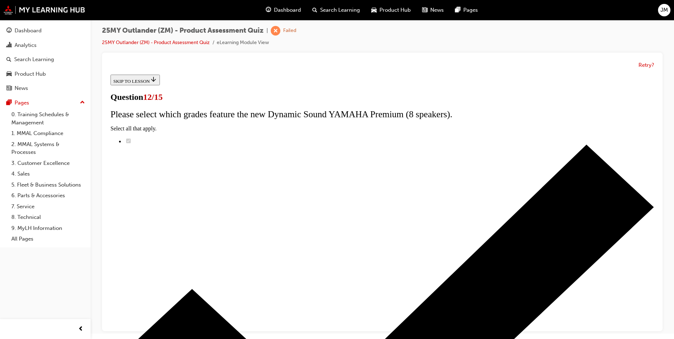
scroll to position [48, 0]
radio input "true"
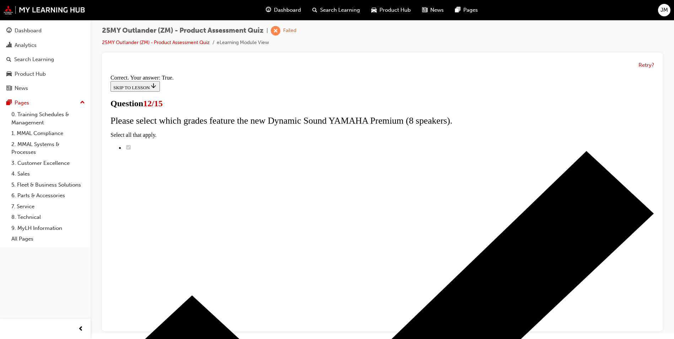
scroll to position [71, 0]
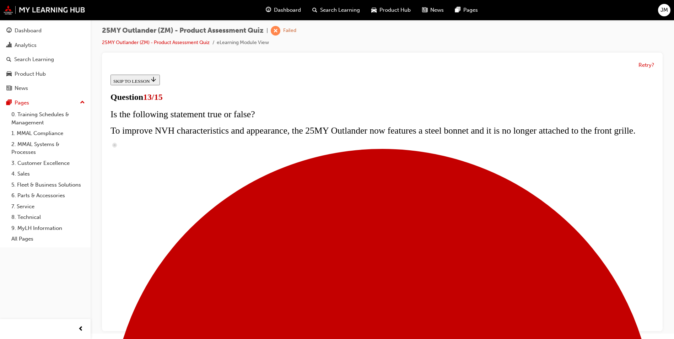
scroll to position [150, 0]
radio input "true"
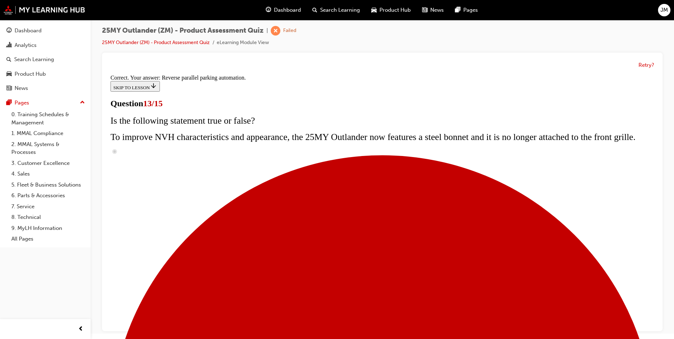
scroll to position [172, 0]
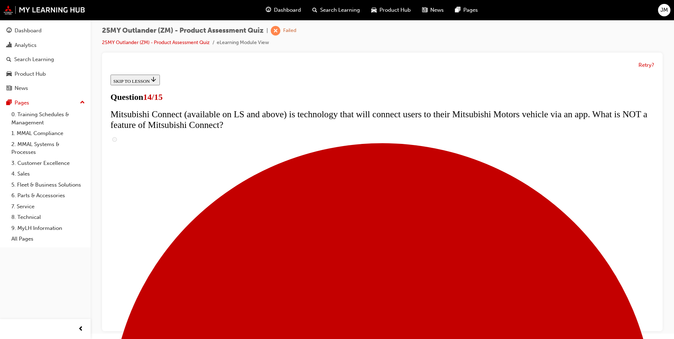
scroll to position [213, 0]
radio input "true"
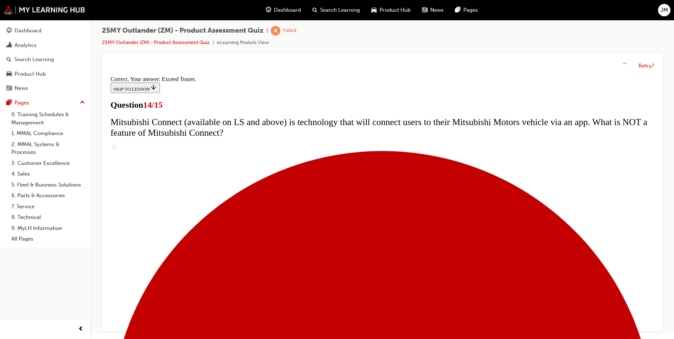
scroll to position [284, 0]
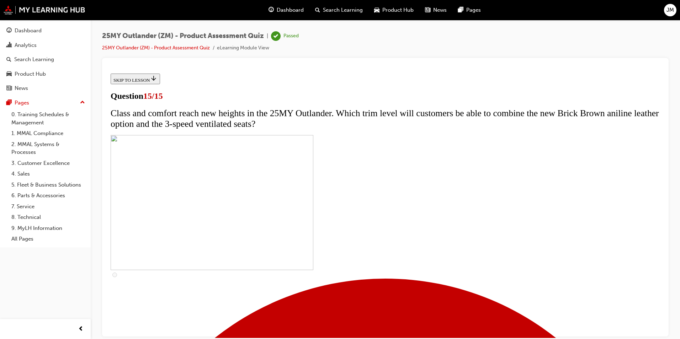
scroll to position [95, 0]
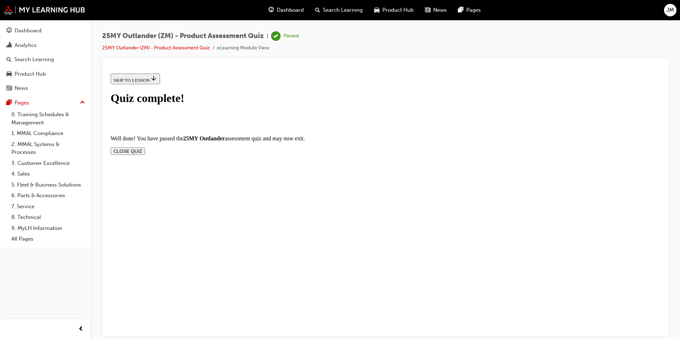
click at [145, 147] on button "CLOSE QUIZ" at bounding box center [128, 150] width 34 height 7
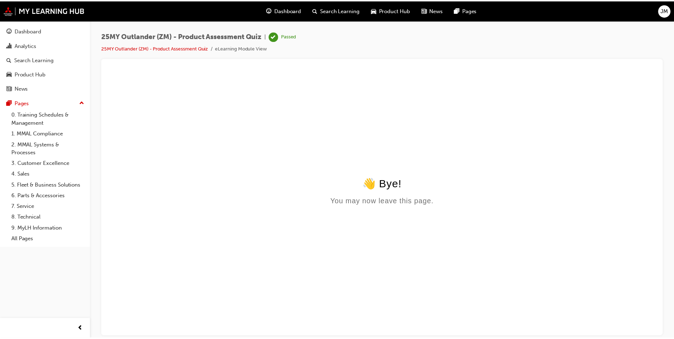
scroll to position [0, 0]
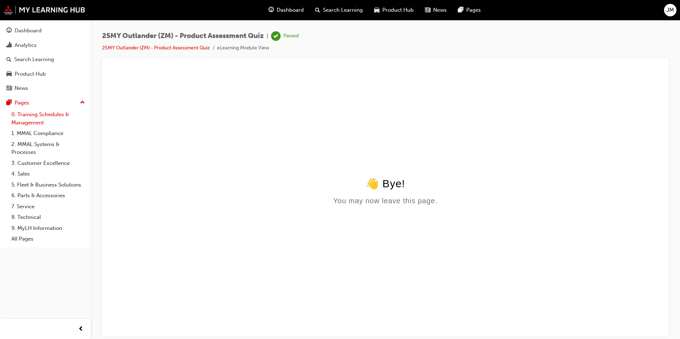
click at [32, 116] on link "0. Training Schedules & Management" at bounding box center [48, 118] width 79 height 19
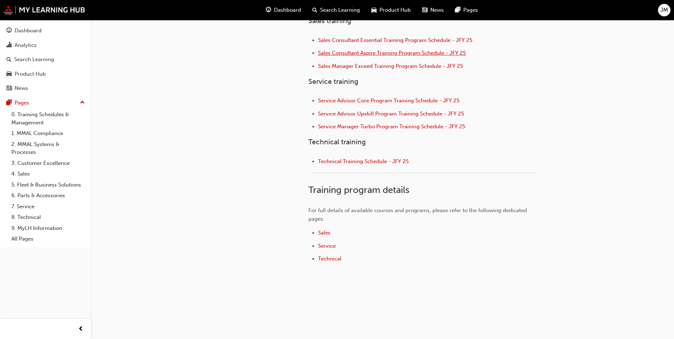
scroll to position [301, 0]
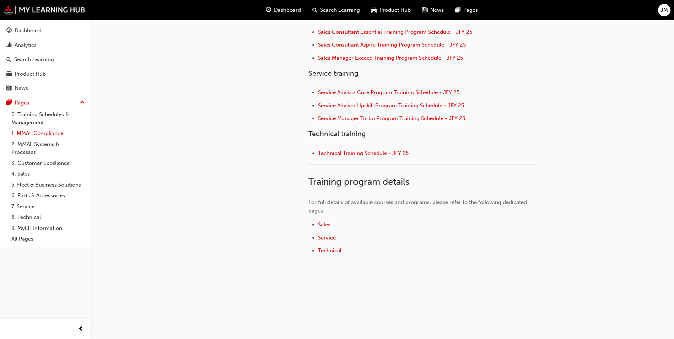
click at [26, 132] on link "1. MMAL Compliance" at bounding box center [48, 133] width 79 height 11
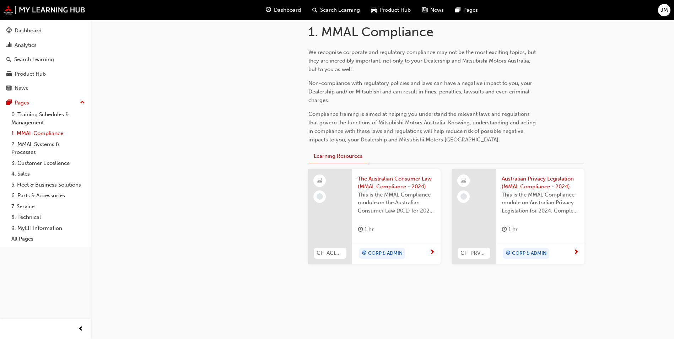
scroll to position [152, 0]
click at [42, 131] on link "1. MMAL Compliance" at bounding box center [48, 133] width 79 height 11
click at [45, 142] on link "2. MMAL Systems & Processes" at bounding box center [48, 148] width 79 height 19
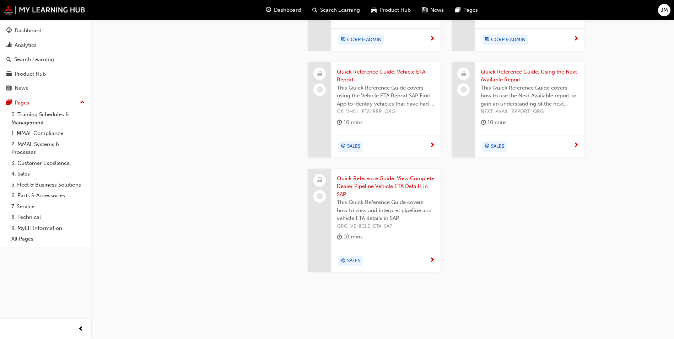
scroll to position [821, 0]
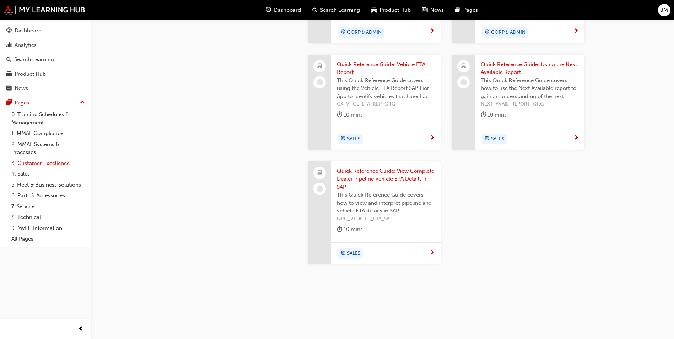
click at [34, 161] on link "3. Customer Excellence" at bounding box center [48, 163] width 79 height 11
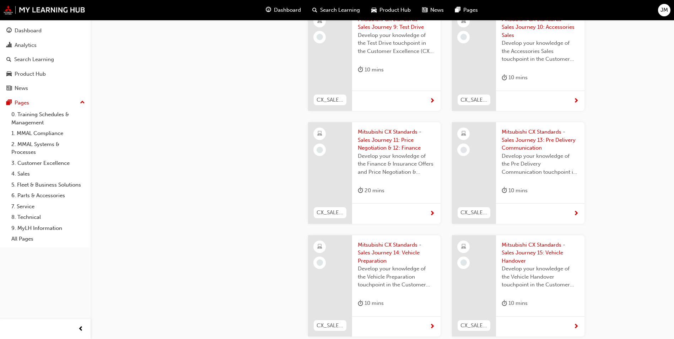
scroll to position [821, 0]
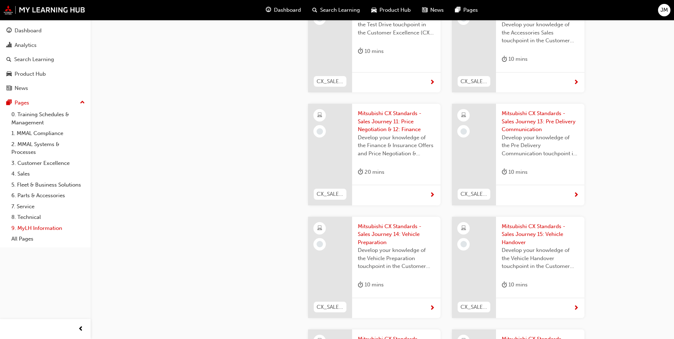
click at [24, 230] on link "9. MyLH Information" at bounding box center [48, 228] width 79 height 11
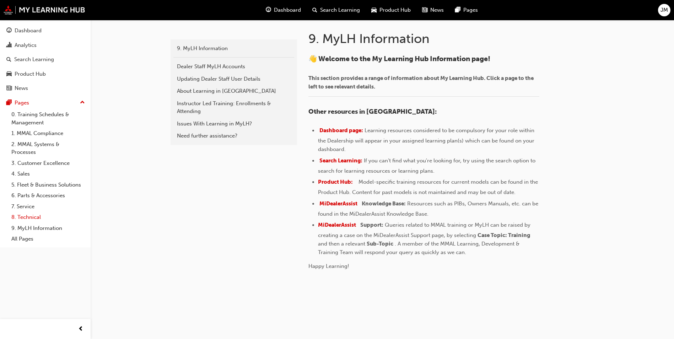
click at [24, 218] on link "8. Technical" at bounding box center [48, 217] width 79 height 11
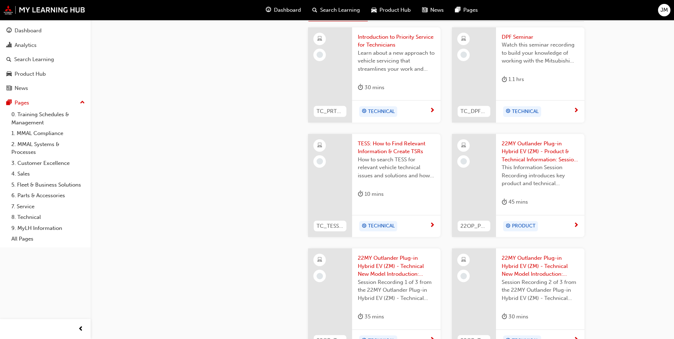
scroll to position [462, 0]
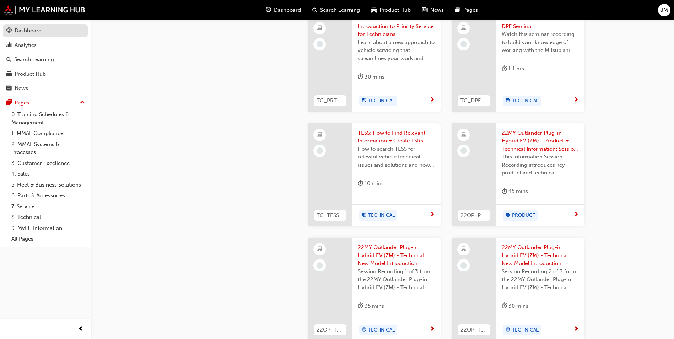
click at [34, 30] on div "Dashboard" at bounding box center [28, 31] width 27 height 8
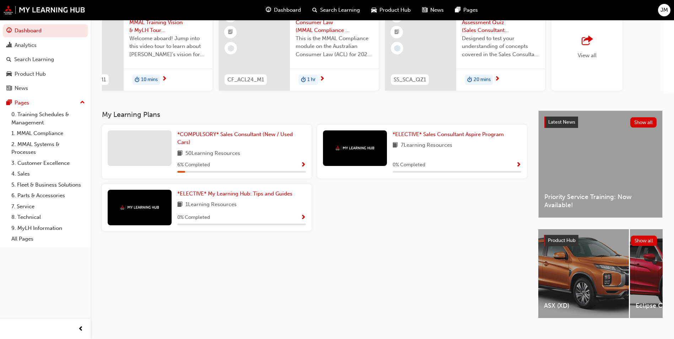
scroll to position [71, 0]
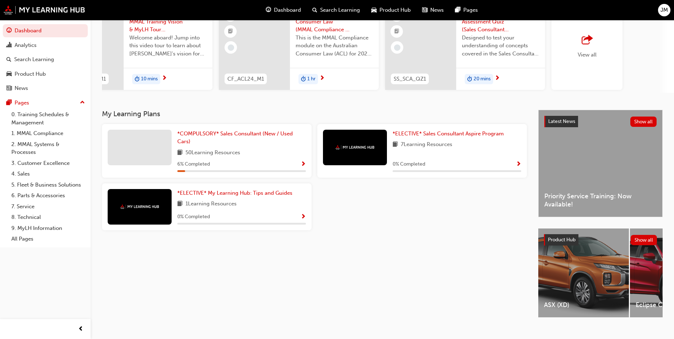
click at [594, 41] on div "button" at bounding box center [587, 40] width 19 height 10
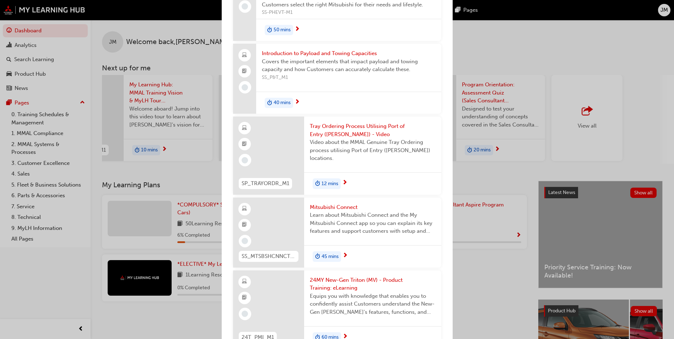
scroll to position [3512, 0]
click at [335, 212] on span "Mitsubishi Connect" at bounding box center [373, 208] width 126 height 8
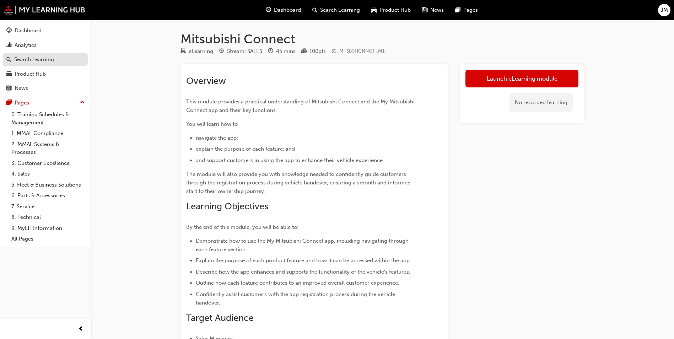
click at [27, 57] on div "Search Learning" at bounding box center [34, 59] width 40 height 8
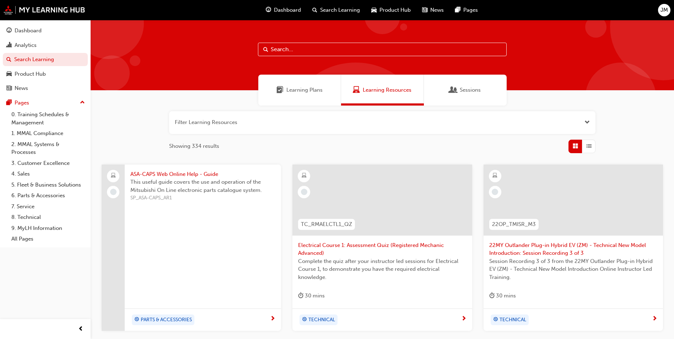
click at [308, 92] on span "Learning Plans" at bounding box center [304, 90] width 36 height 8
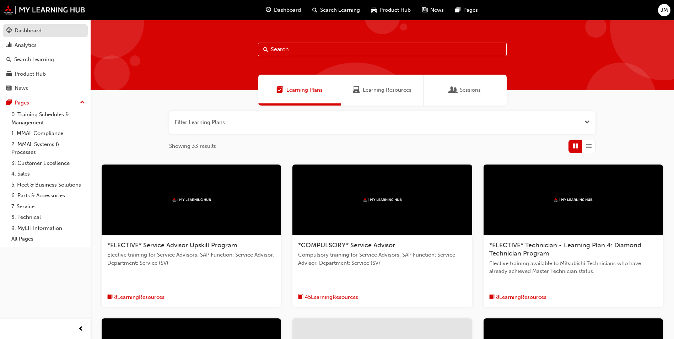
click at [33, 33] on div "Dashboard" at bounding box center [28, 31] width 27 height 8
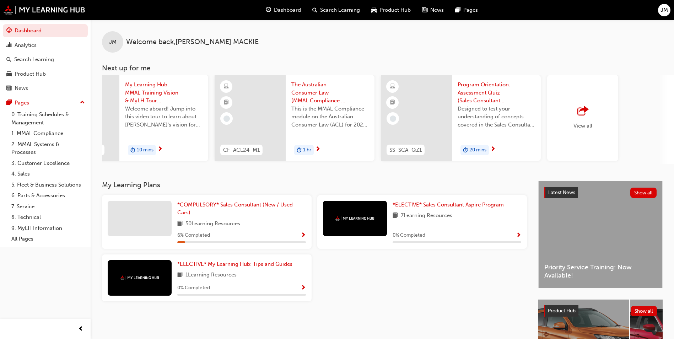
scroll to position [0, 425]
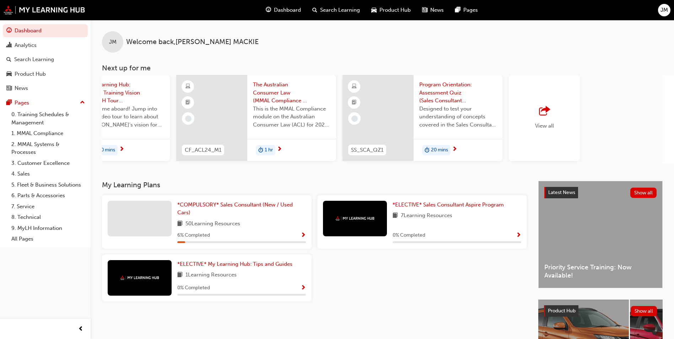
click at [544, 116] on span "outbound-icon" at bounding box center [544, 111] width 11 height 10
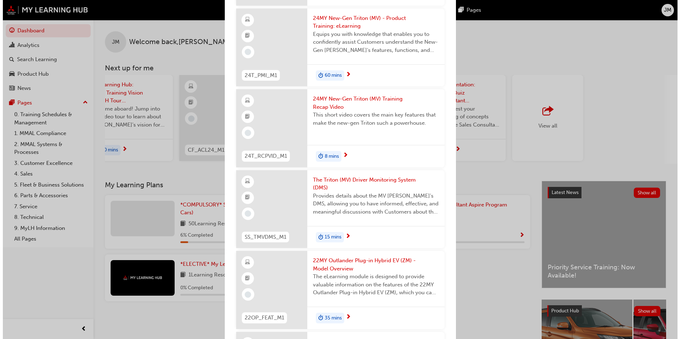
scroll to position [3732, 0]
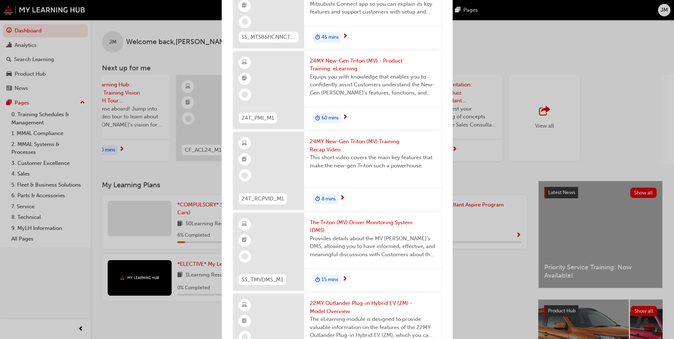
click at [327, 42] on span "45 mins" at bounding box center [330, 37] width 17 height 8
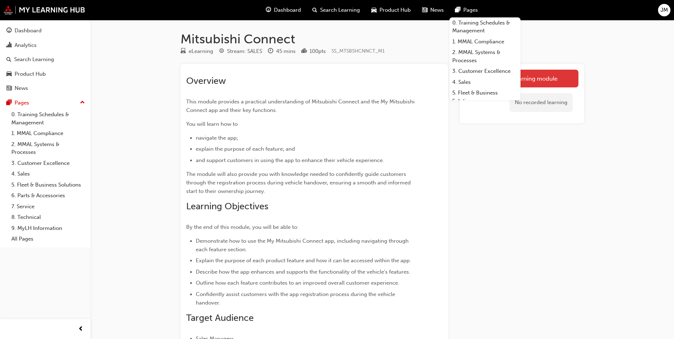
click at [538, 78] on link "Launch eLearning module" at bounding box center [522, 79] width 113 height 18
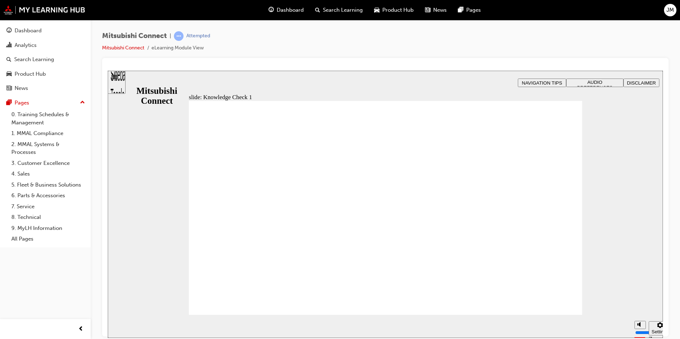
checkbox input "true"
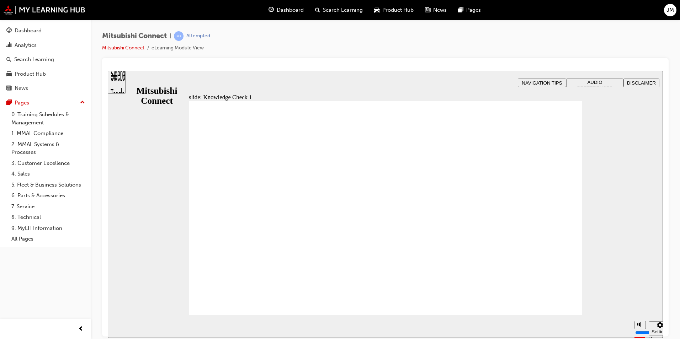
checkbox input "false"
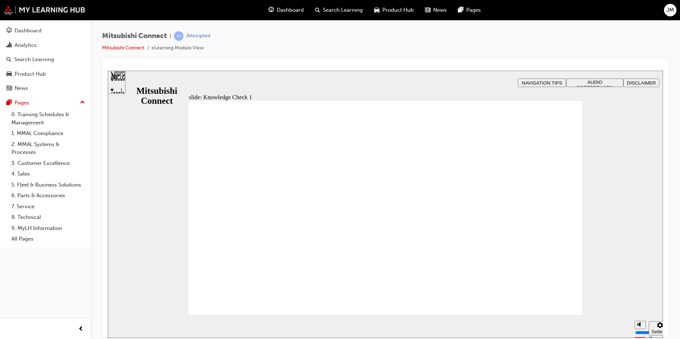
checkbox input "true"
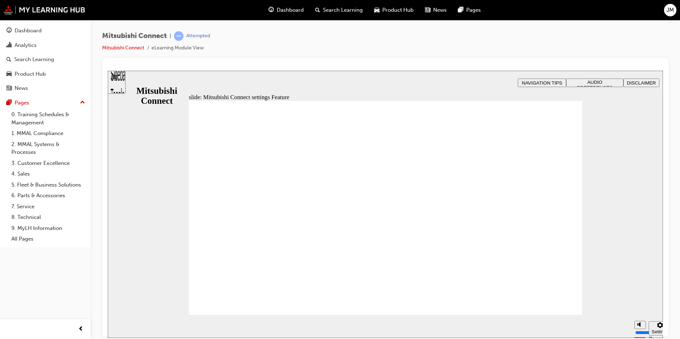
radio input "true"
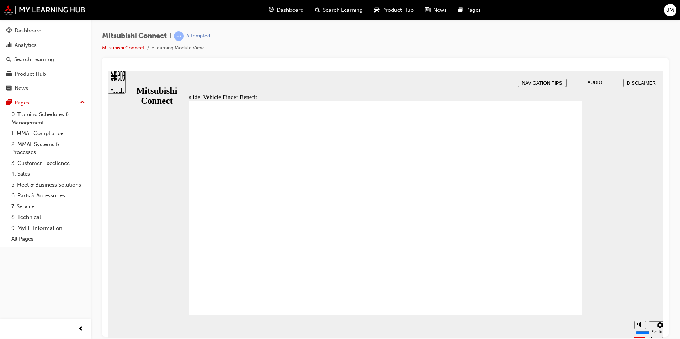
checkbox input "true"
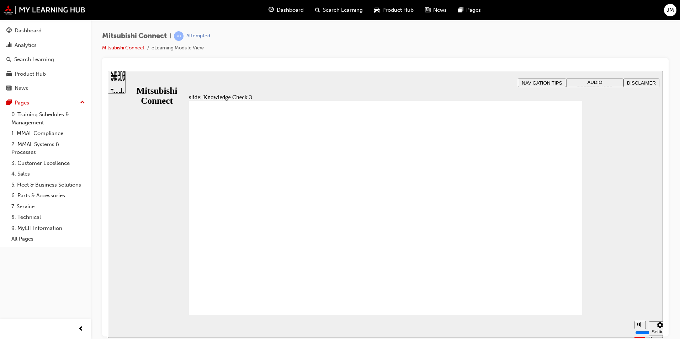
drag, startPoint x: 288, startPoint y: 304, endPoint x: 261, endPoint y: 268, distance: 45.3
checkbox input "false"
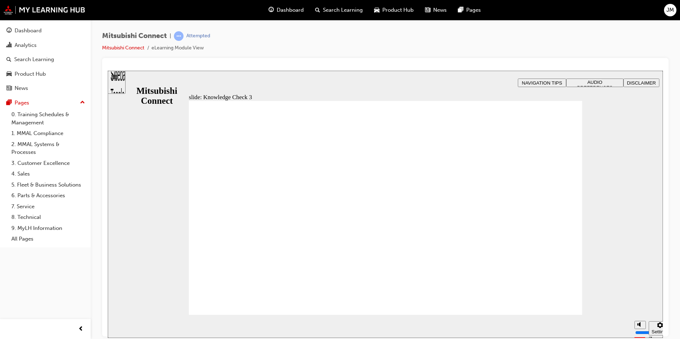
checkbox input "false"
checkbox input "true"
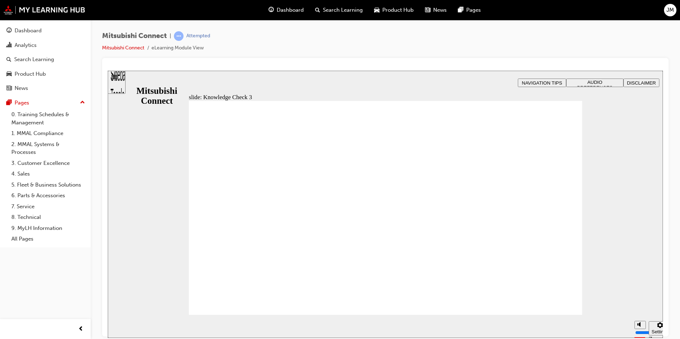
checkbox input "false"
checkbox input "true"
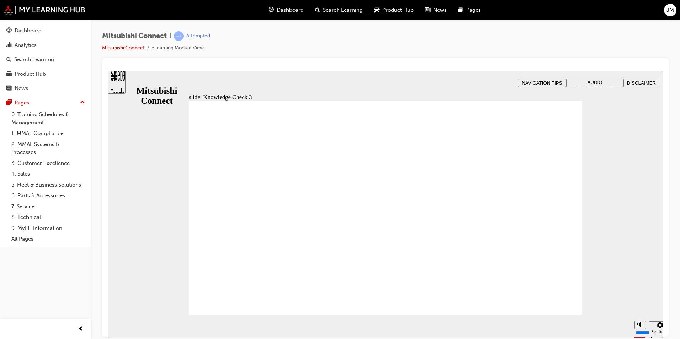
checkbox input "true"
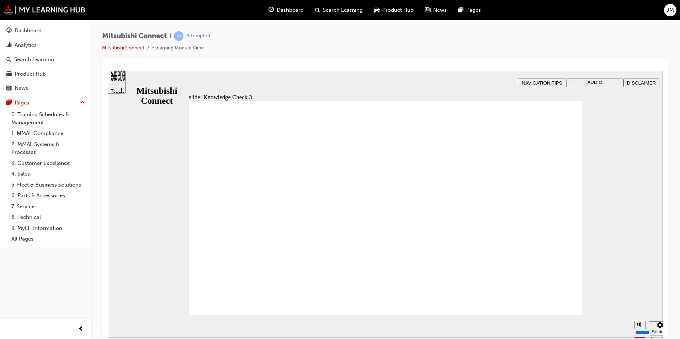
checkbox input "false"
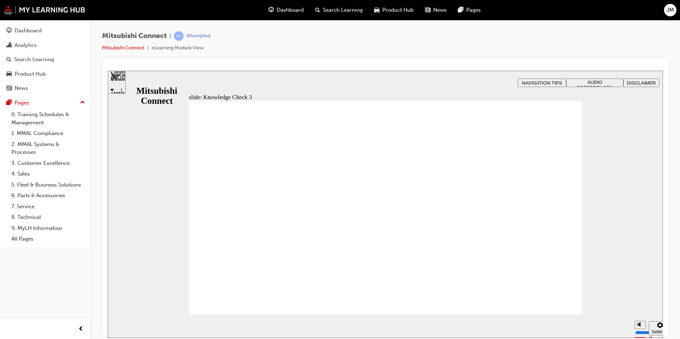
checkbox input "true"
drag, startPoint x: 384, startPoint y: 271, endPoint x: 373, endPoint y: 269, distance: 11.2
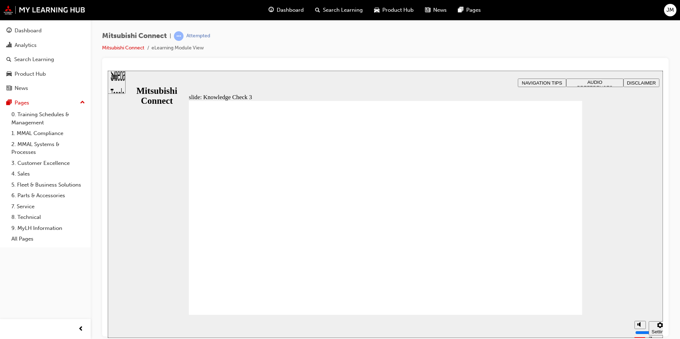
checkbox input "false"
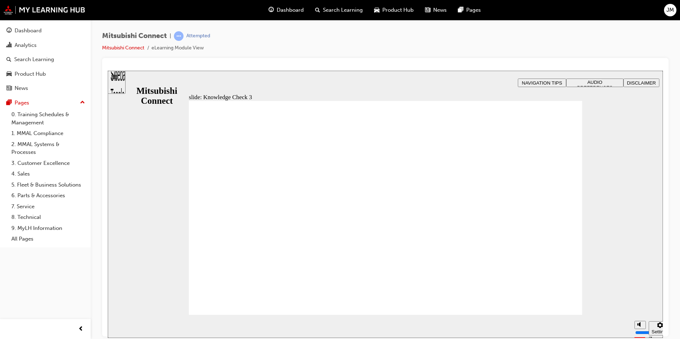
checkbox input "true"
checkbox input "false"
checkbox input "true"
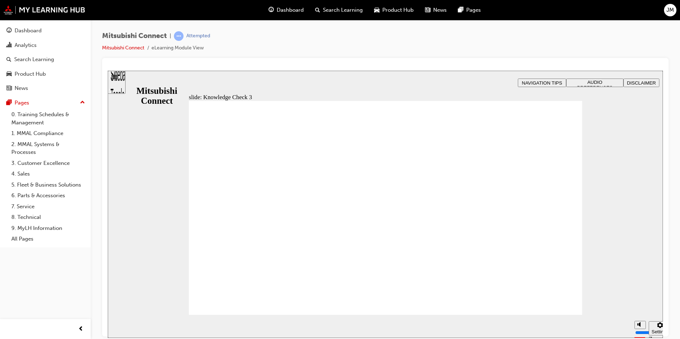
checkbox input "true"
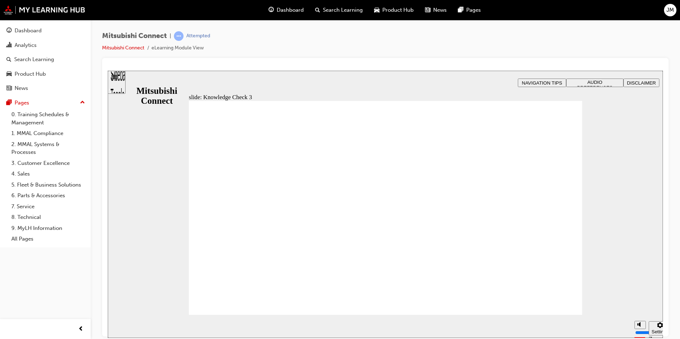
checkbox input "false"
checkbox input "true"
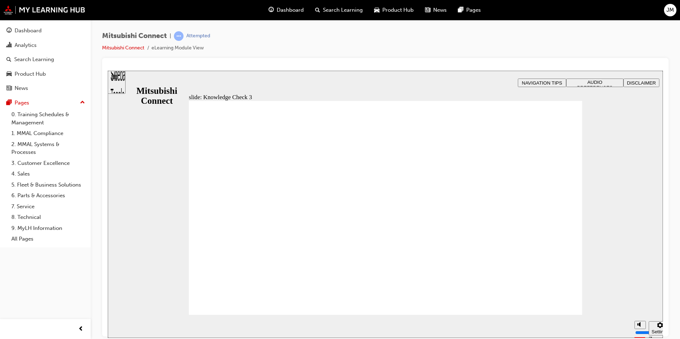
checkbox input "true"
checkbox input "false"
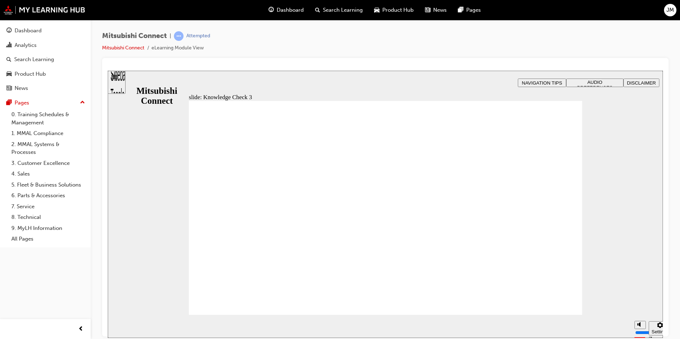
checkbox input "false"
checkbox input "true"
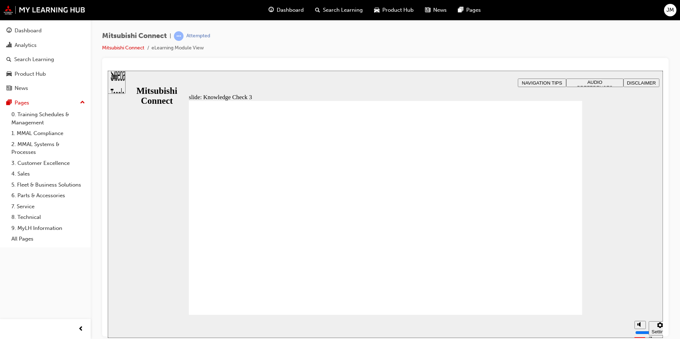
drag, startPoint x: 306, startPoint y: 302, endPoint x: 301, endPoint y: 300, distance: 5.4
checkbox input "false"
checkbox input "true"
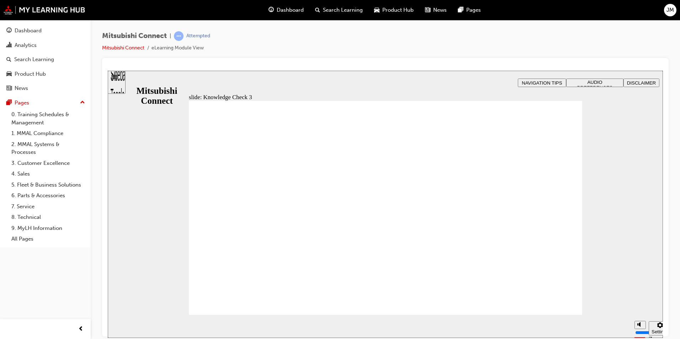
checkbox input "true"
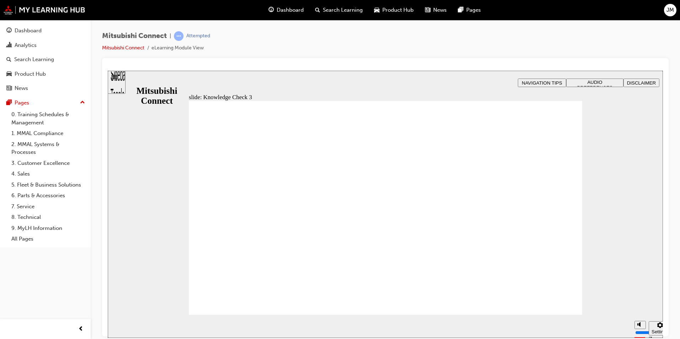
checkbox input "false"
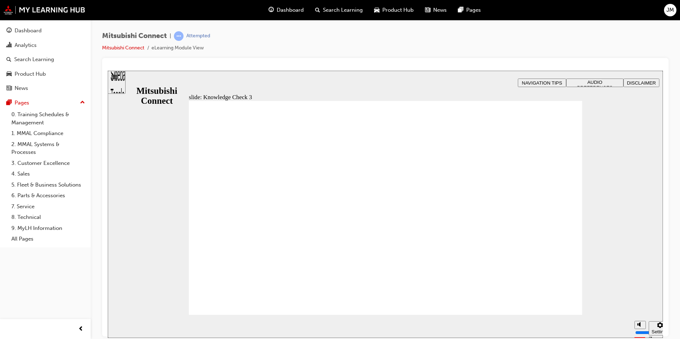
checkbox input "false"
drag, startPoint x: 362, startPoint y: 264, endPoint x: 331, endPoint y: 273, distance: 32.4
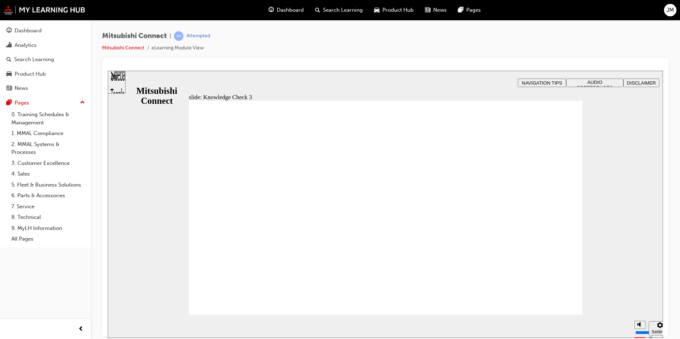
checkbox input "false"
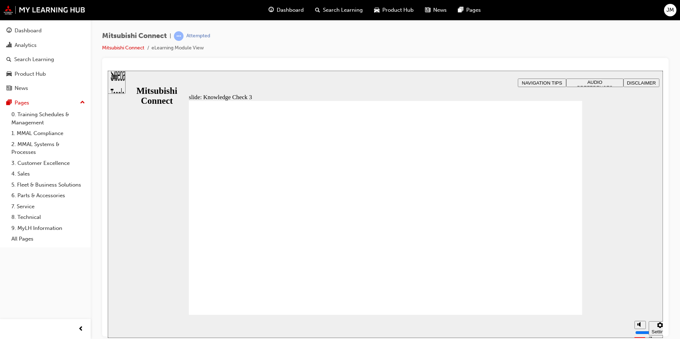
drag, startPoint x: 316, startPoint y: 299, endPoint x: 301, endPoint y: 284, distance: 21.1
checkbox input "true"
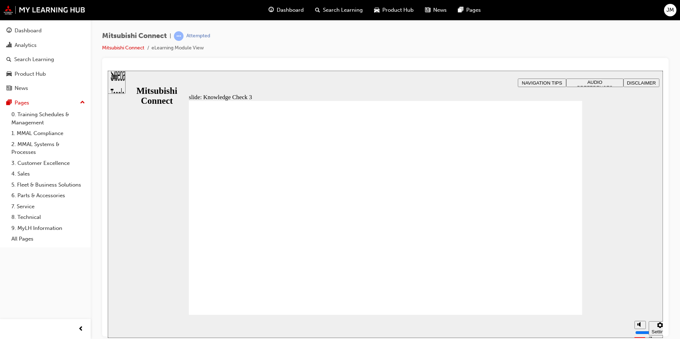
checkbox input "true"
checkbox input "false"
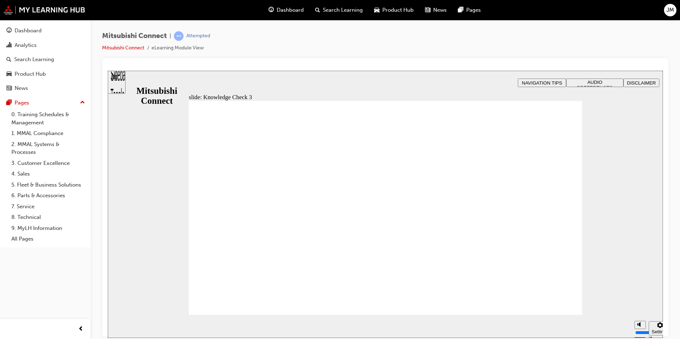
checkbox input "false"
checkbox input "true"
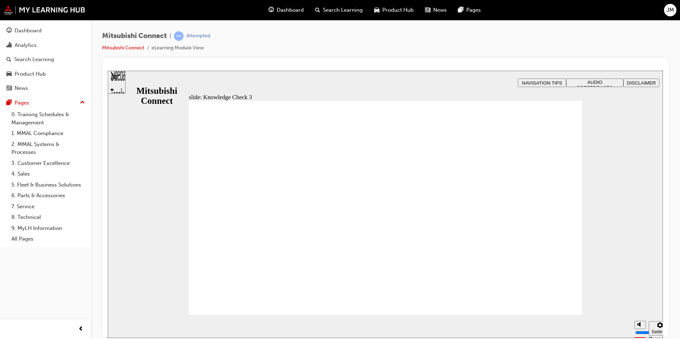
checkbox input "false"
checkbox input "true"
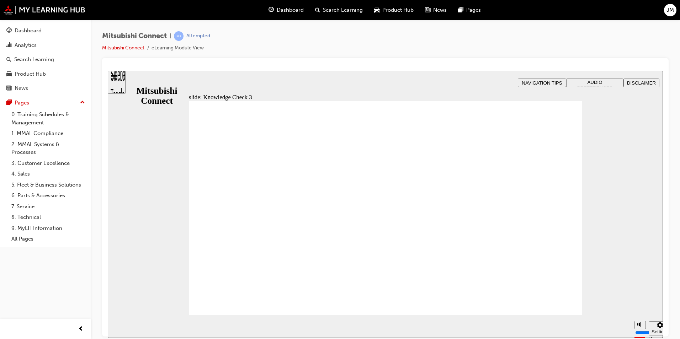
drag, startPoint x: 205, startPoint y: 254, endPoint x: 239, endPoint y: 294, distance: 53.0
checkbox input "false"
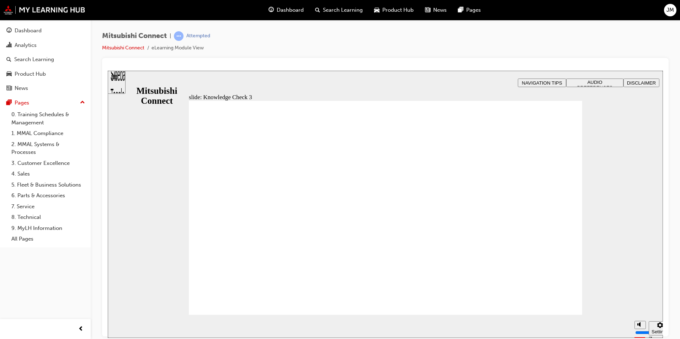
checkbox input "false"
checkbox input "true"
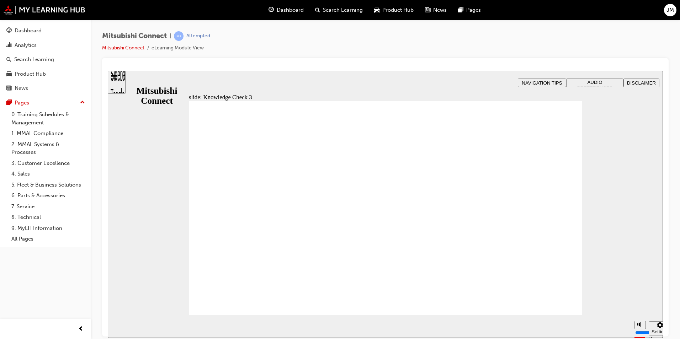
drag, startPoint x: 313, startPoint y: 305, endPoint x: 272, endPoint y: 282, distance: 47.1
checkbox input "false"
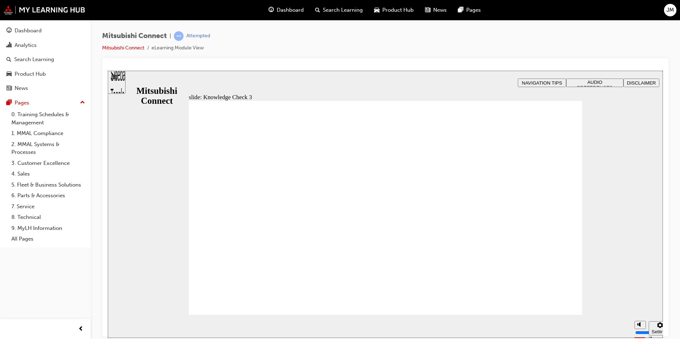
checkbox input "true"
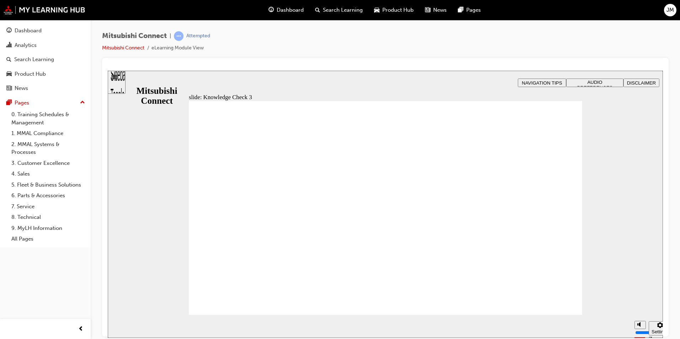
checkbox input "false"
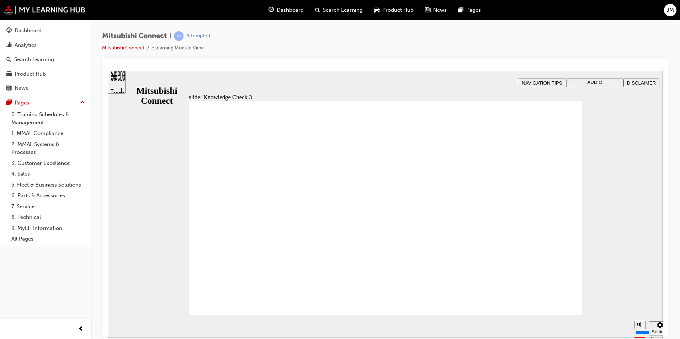
checkbox input "false"
checkbox input "true"
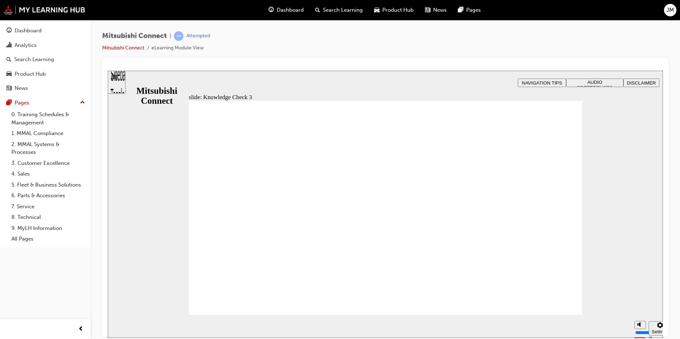
drag, startPoint x: 287, startPoint y: 308, endPoint x: 284, endPoint y: 293, distance: 15.5
checkbox input "false"
checkbox input "true"
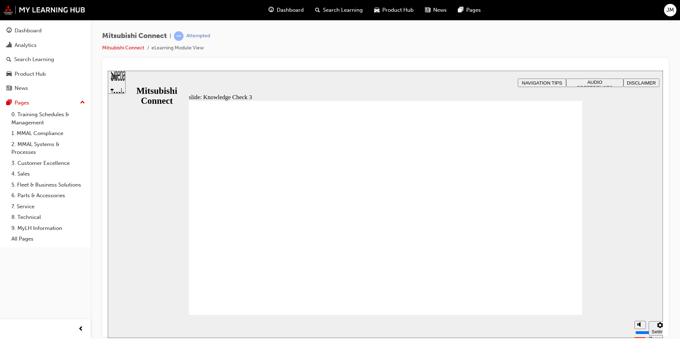
checkbox input "true"
drag, startPoint x: 370, startPoint y: 267, endPoint x: 278, endPoint y: 277, distance: 92.6
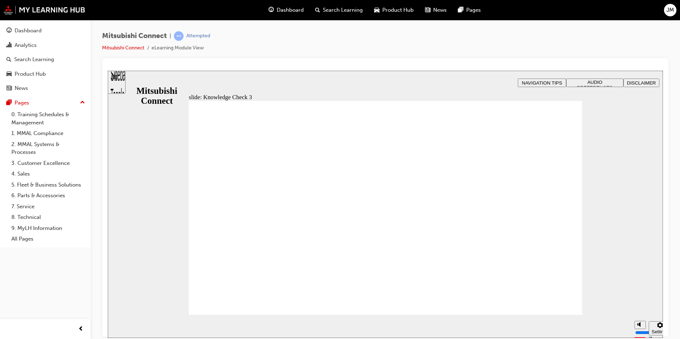
checkbox input "false"
checkbox input "true"
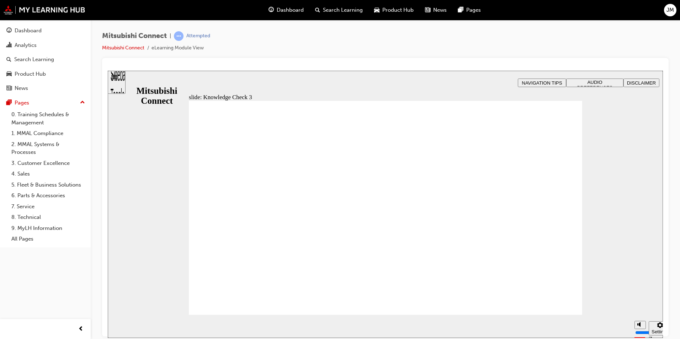
checkbox input "false"
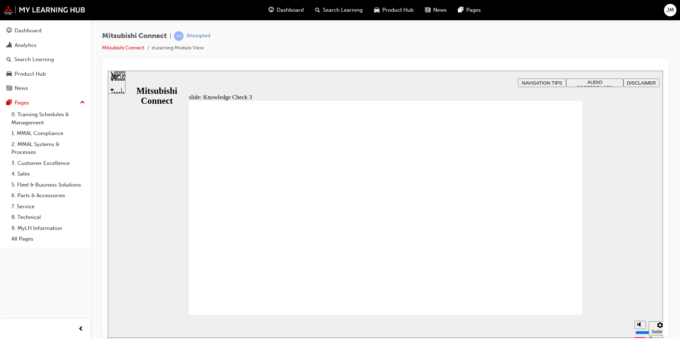
checkbox input "false"
drag, startPoint x: 386, startPoint y: 272, endPoint x: 319, endPoint y: 279, distance: 66.8
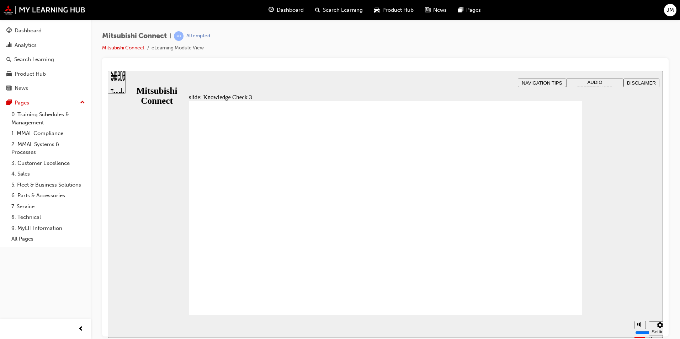
drag, startPoint x: 294, startPoint y: 306, endPoint x: 279, endPoint y: 291, distance: 21.4
checkbox input "false"
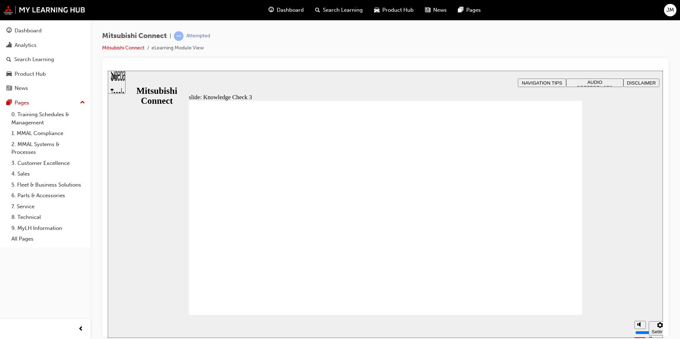
drag, startPoint x: 303, startPoint y: 294, endPoint x: 300, endPoint y: 299, distance: 5.6
checkbox input "false"
checkbox input "true"
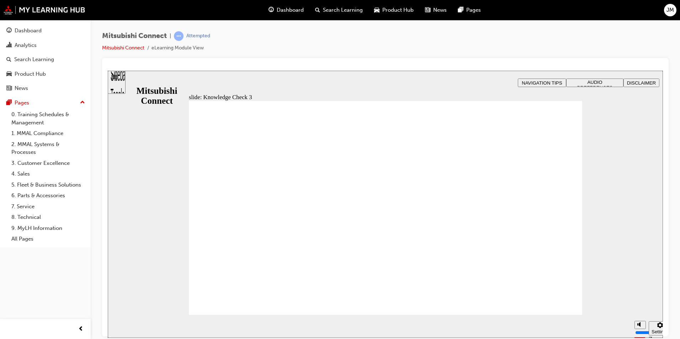
checkbox input "false"
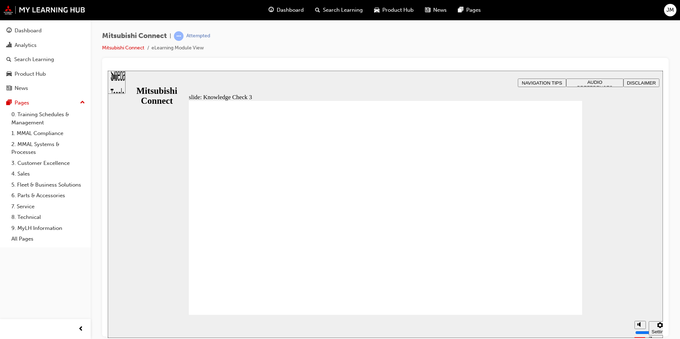
checkbox input "false"
checkbox input "true"
drag, startPoint x: 209, startPoint y: 253, endPoint x: 221, endPoint y: 308, distance: 56.0
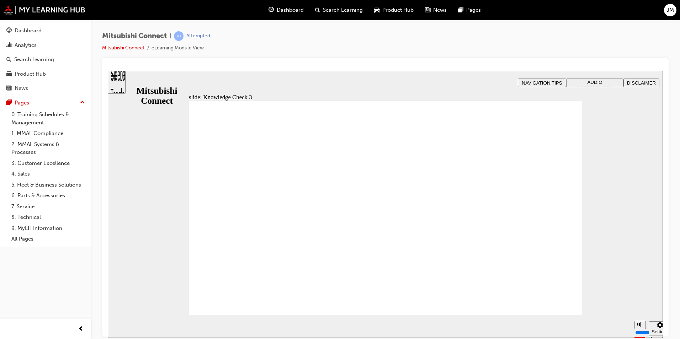
checkbox input "false"
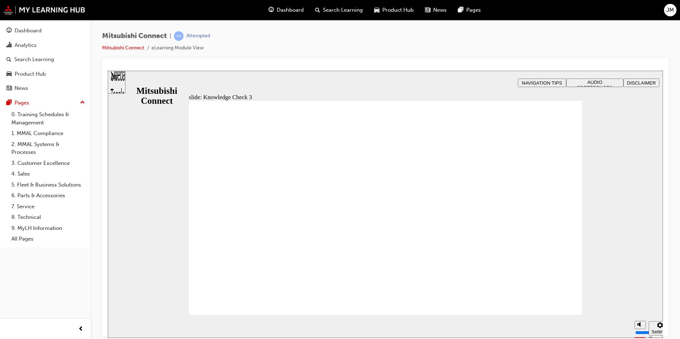
checkbox input "true"
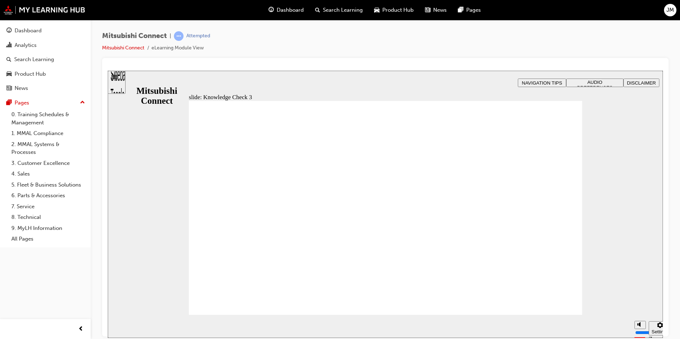
drag, startPoint x: 217, startPoint y: 229, endPoint x: 225, endPoint y: 229, distance: 7.5
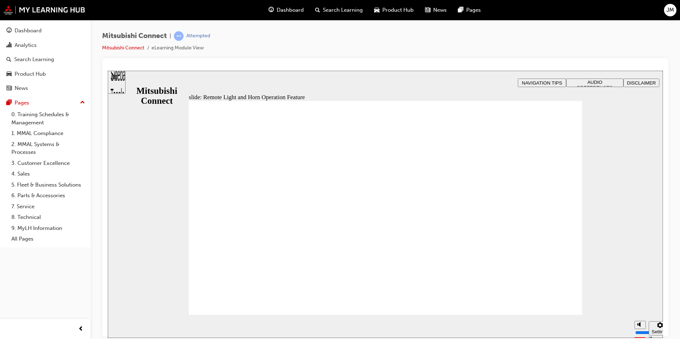
radio input "true"
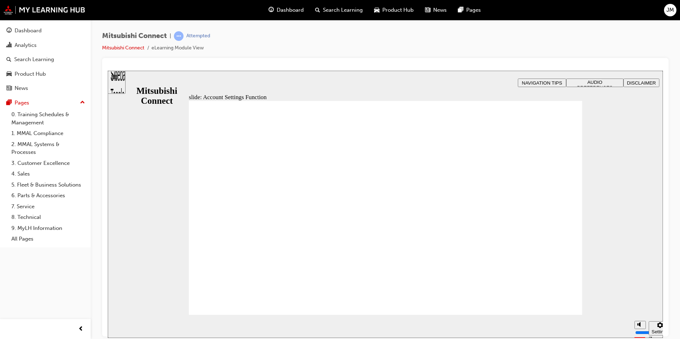
checkbox input "true"
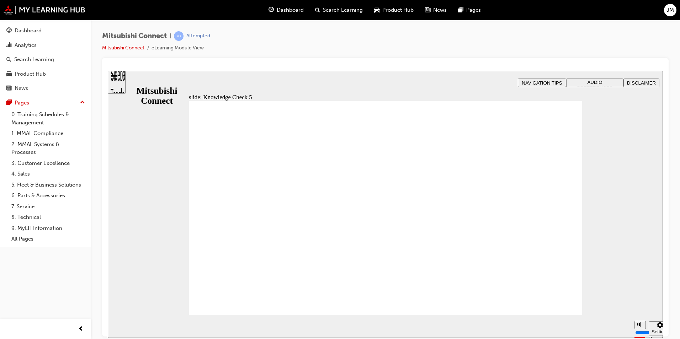
checkbox input "false"
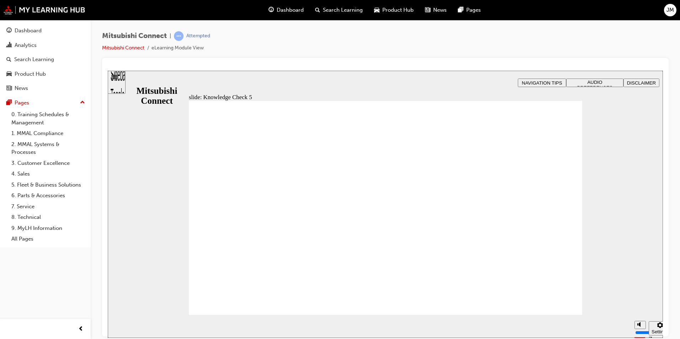
checkbox input "false"
checkbox input "true"
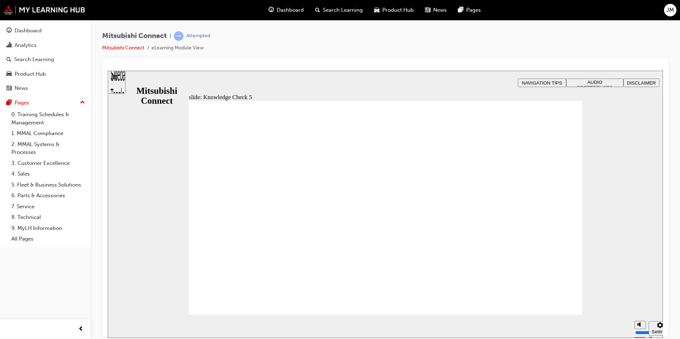
checkbox input "false"
checkbox input "true"
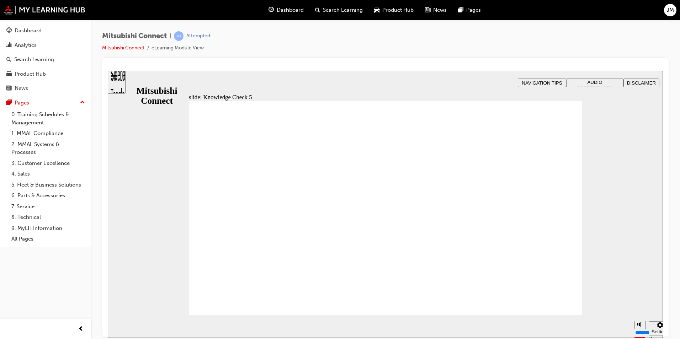
checkbox input "true"
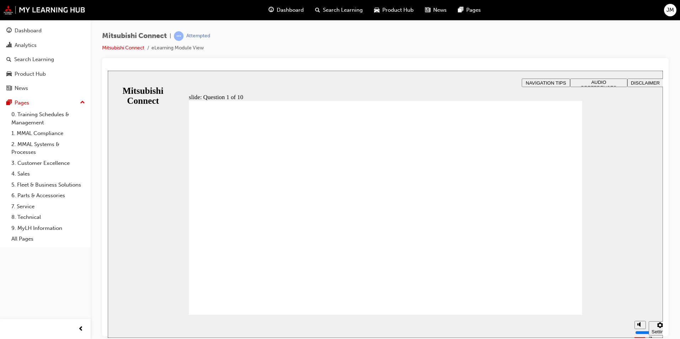
radio input "true"
checkbox input "true"
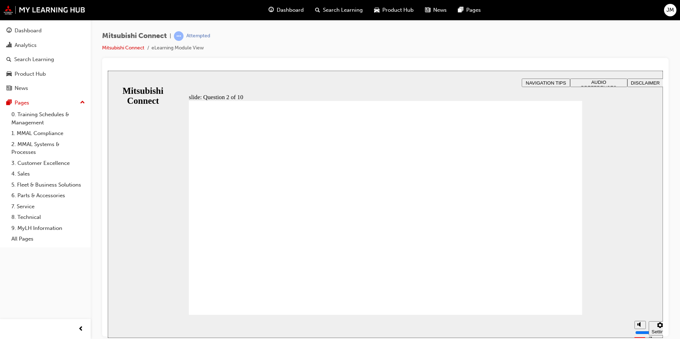
checkbox input "true"
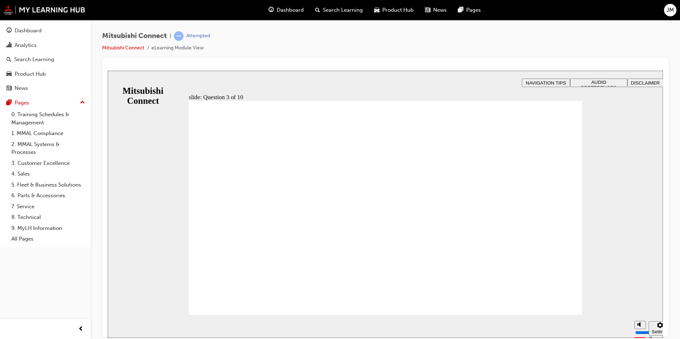
drag, startPoint x: 235, startPoint y: 292, endPoint x: 235, endPoint y: 298, distance: 5.7
radio input "true"
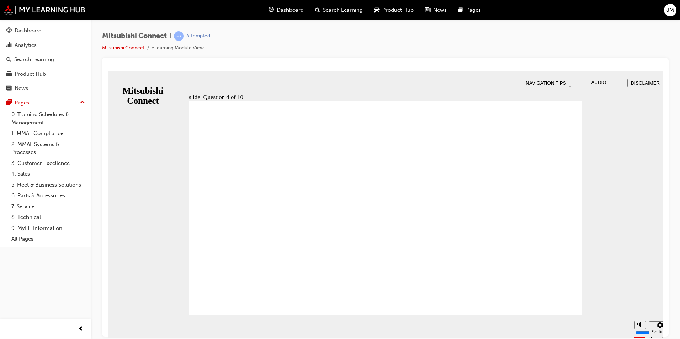
checkbox input "true"
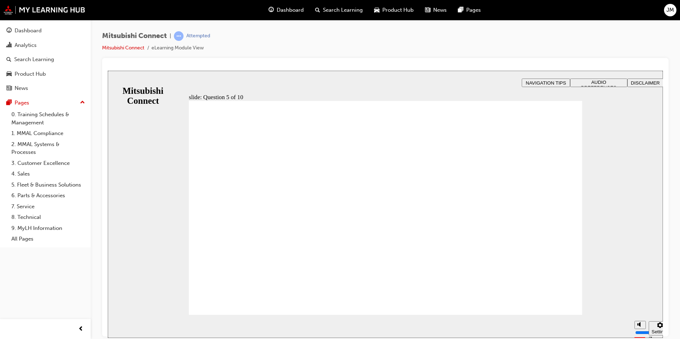
checkbox input "true"
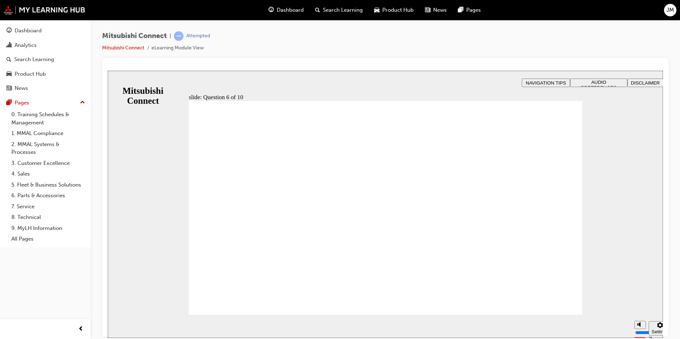
checkbox input "true"
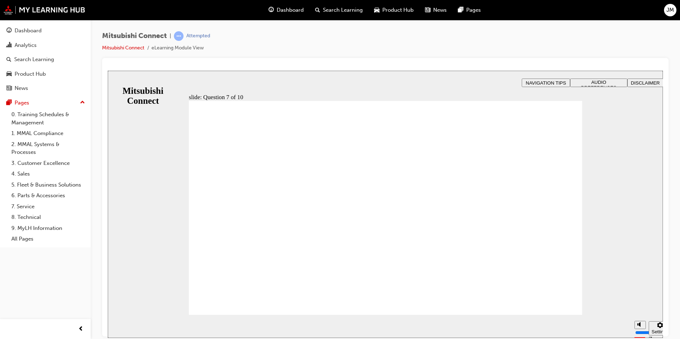
radio input "true"
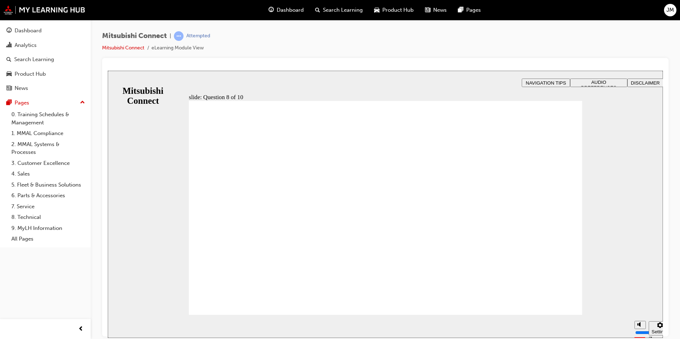
radio input "true"
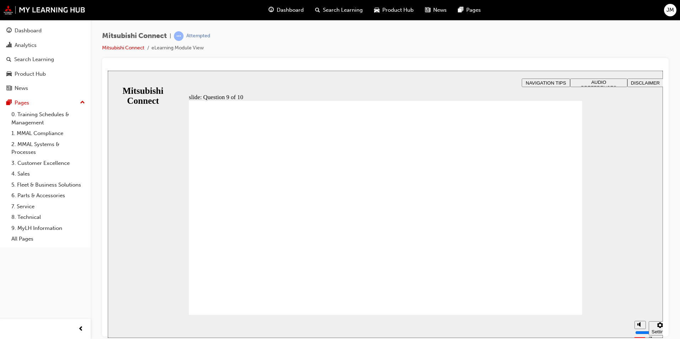
checkbox input "true"
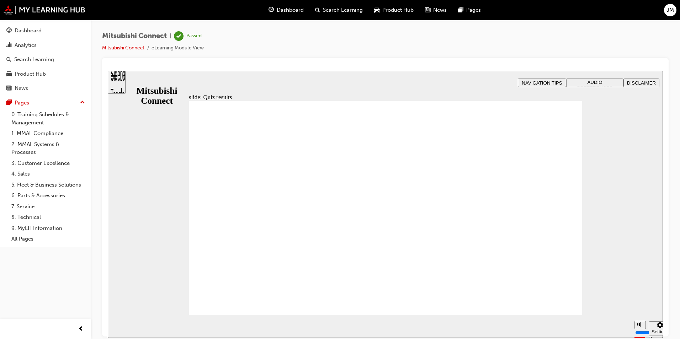
click at [37, 28] on div "Dashboard" at bounding box center [28, 31] width 27 height 8
